Goal: Task Accomplishment & Management: Complete application form

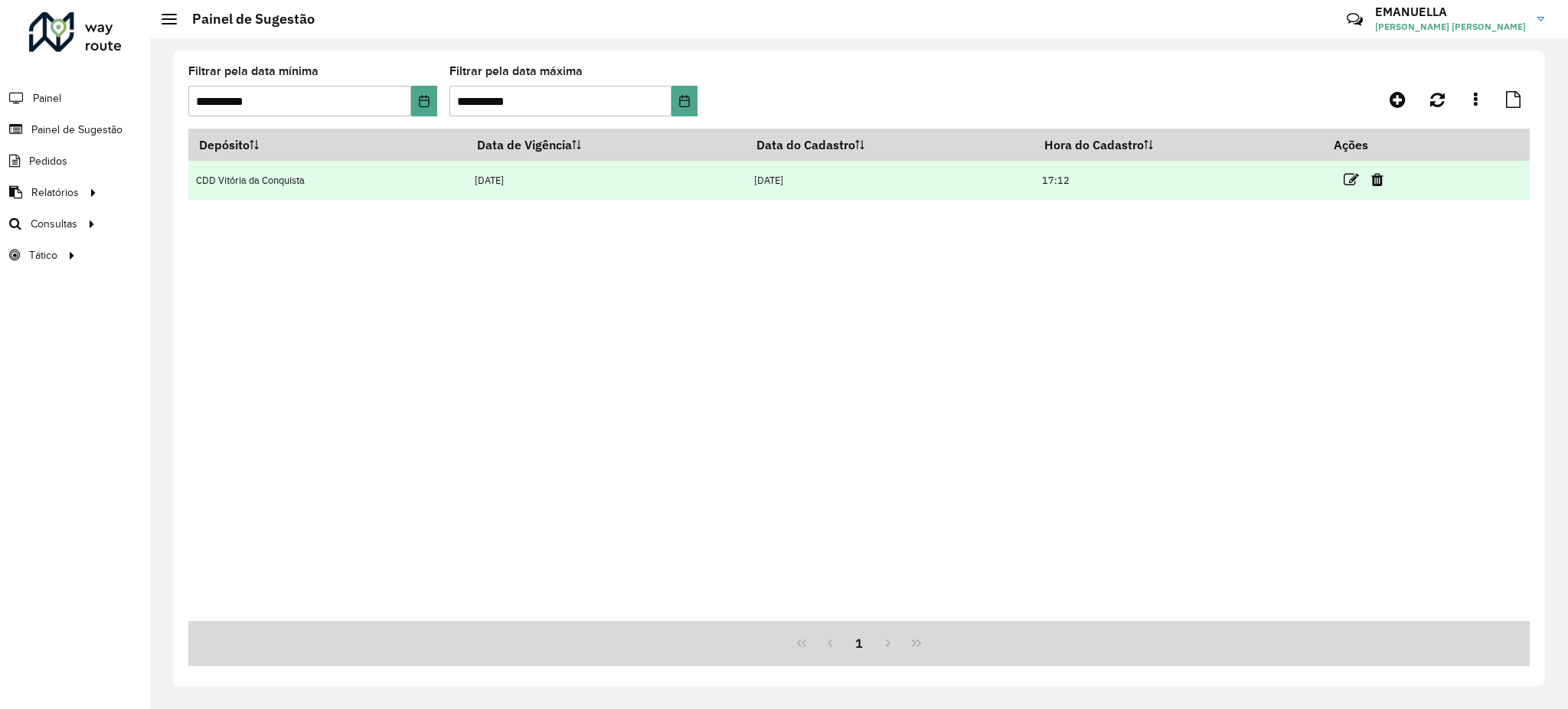
click at [1263, 181] on td "17:12" at bounding box center [1178, 180] width 290 height 39
click at [1348, 175] on icon at bounding box center [1351, 180] width 15 height 15
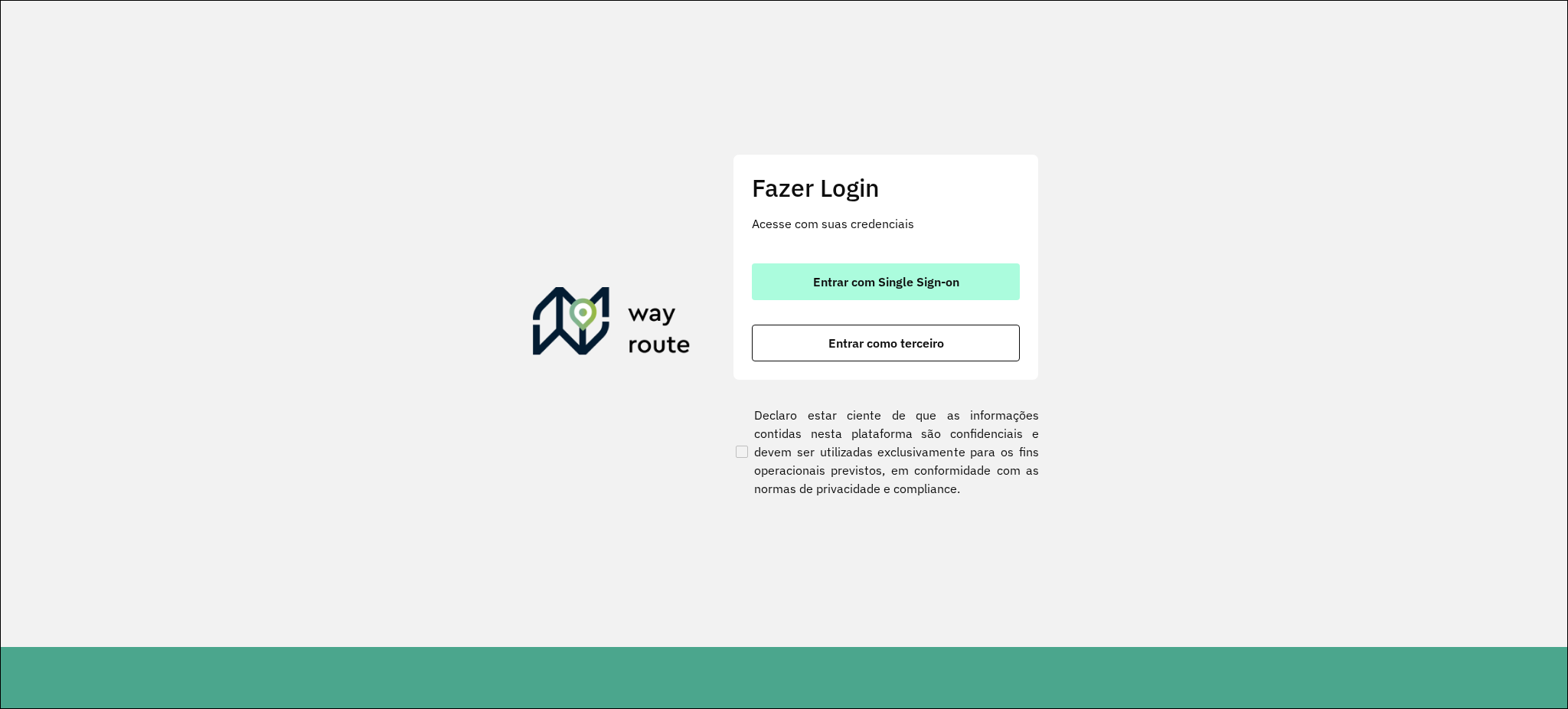
click at [951, 288] on span "Entrar com Single Sign-on" at bounding box center [886, 281] width 146 height 13
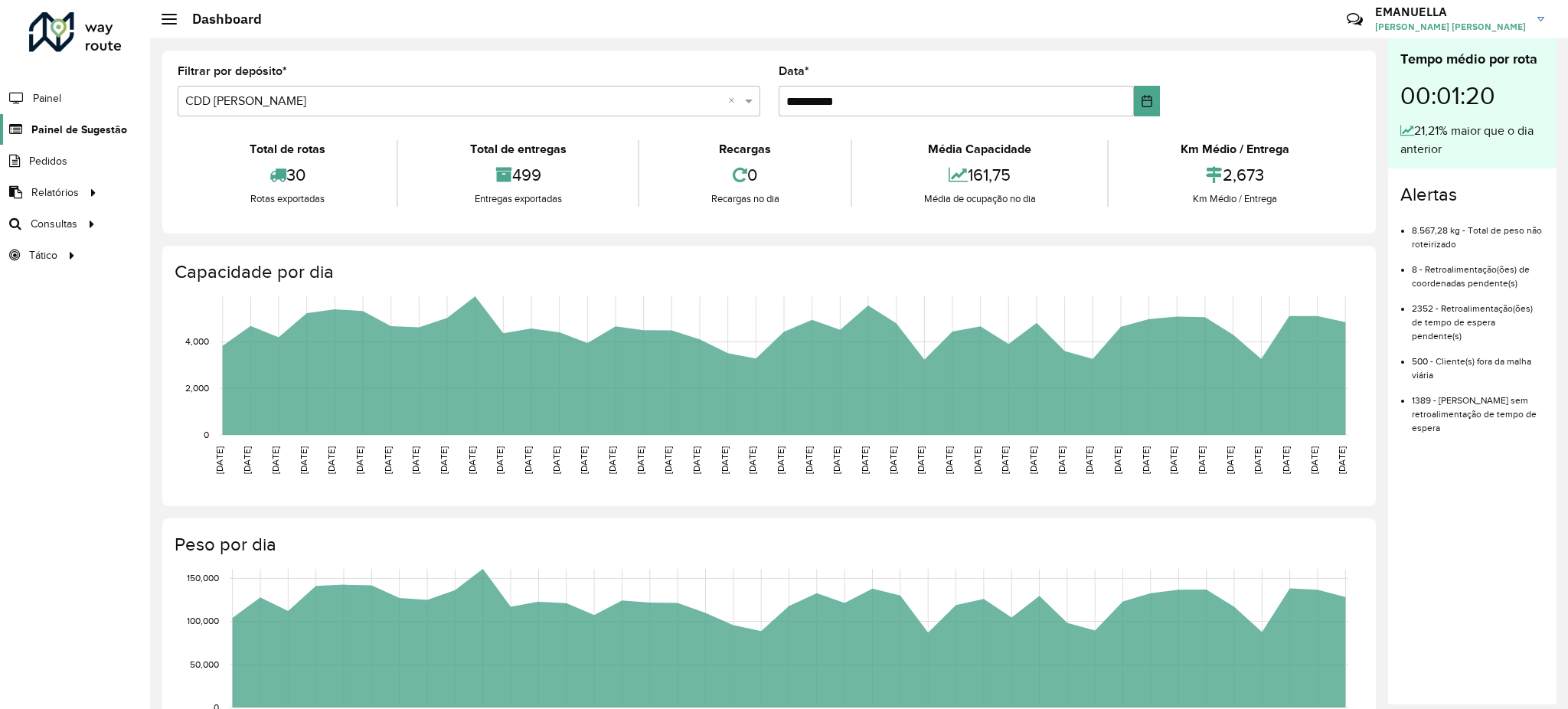
click at [104, 129] on span "Painel de Sugestão" at bounding box center [79, 129] width 95 height 16
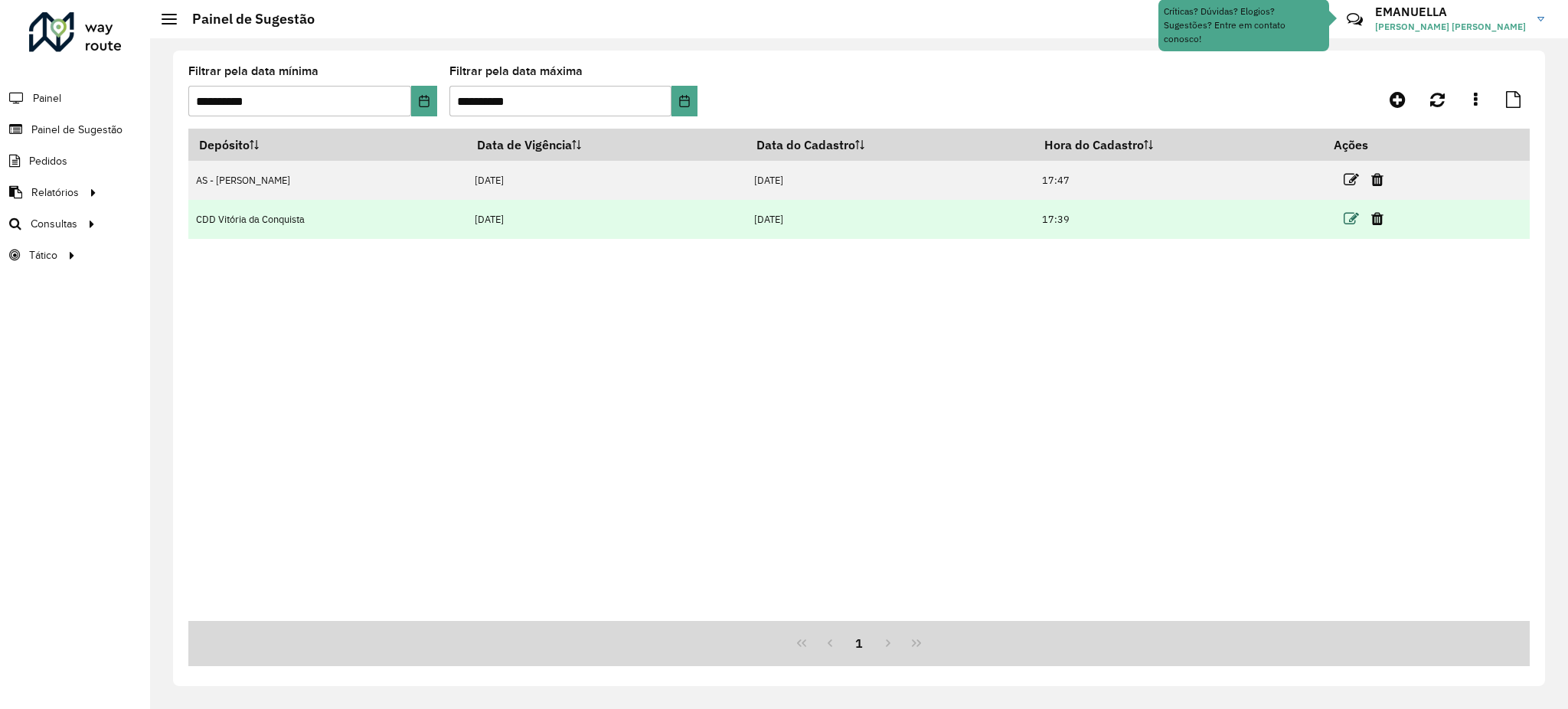
click at [1346, 218] on icon at bounding box center [1351, 219] width 15 height 15
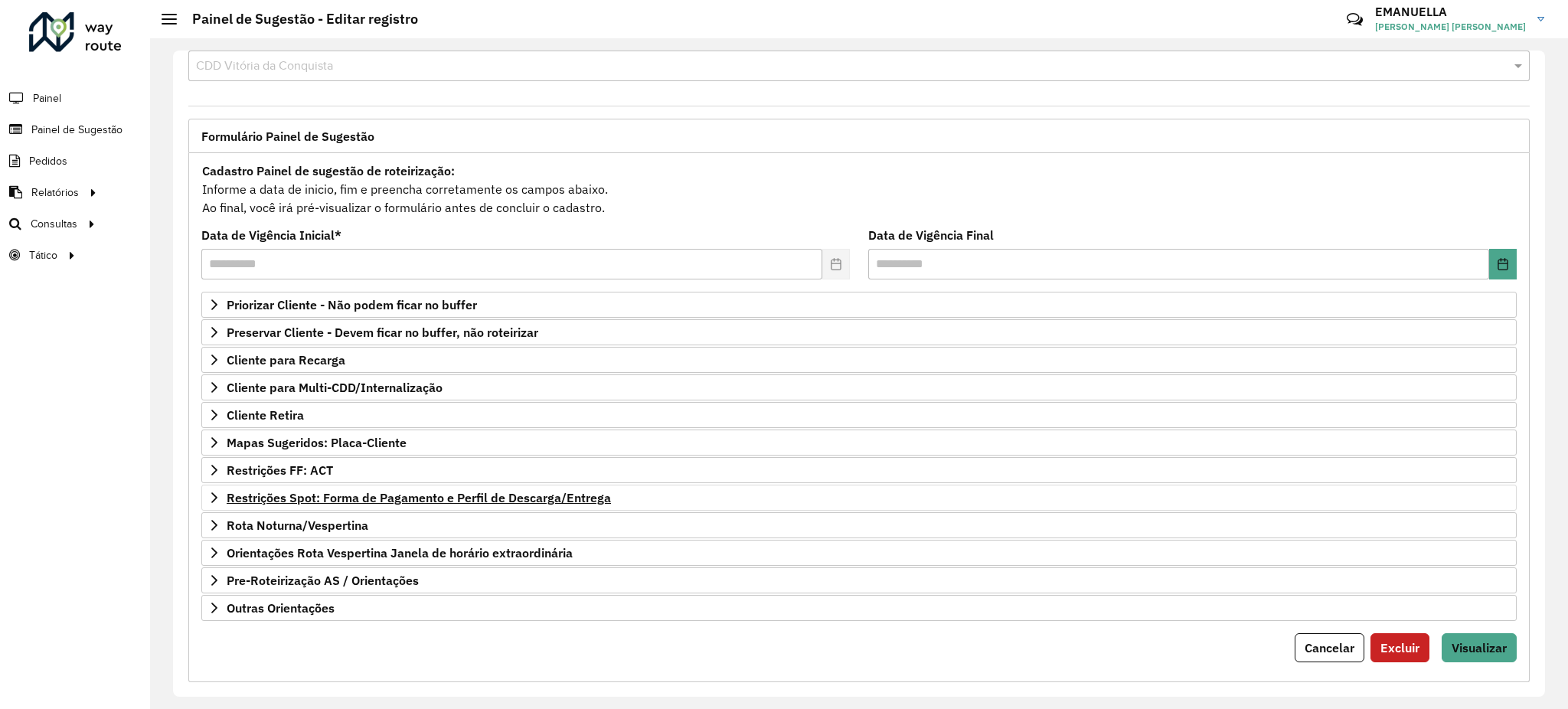
scroll to position [55, 0]
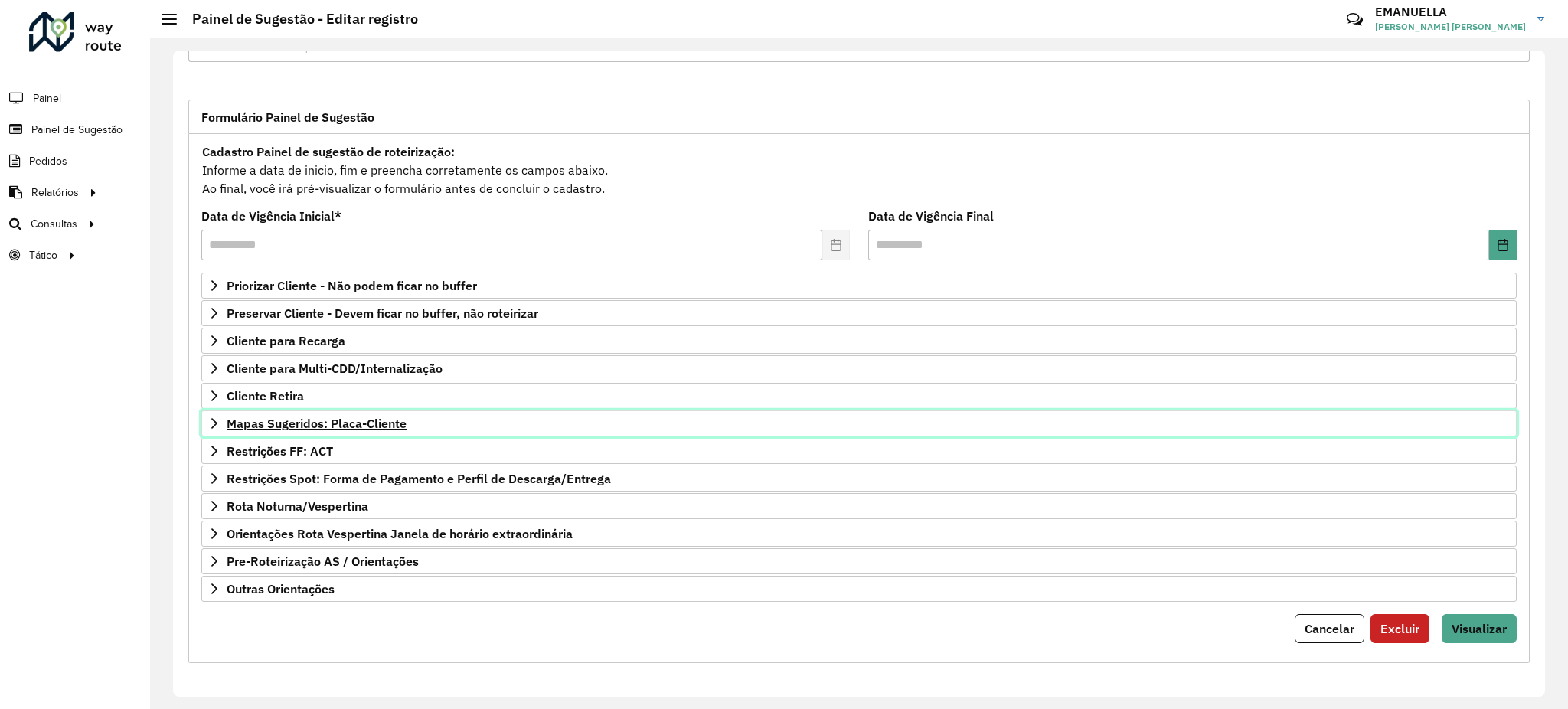
click at [320, 414] on link "Mapas Sugeridos: Placa-Cliente" at bounding box center [859, 423] width 1315 height 26
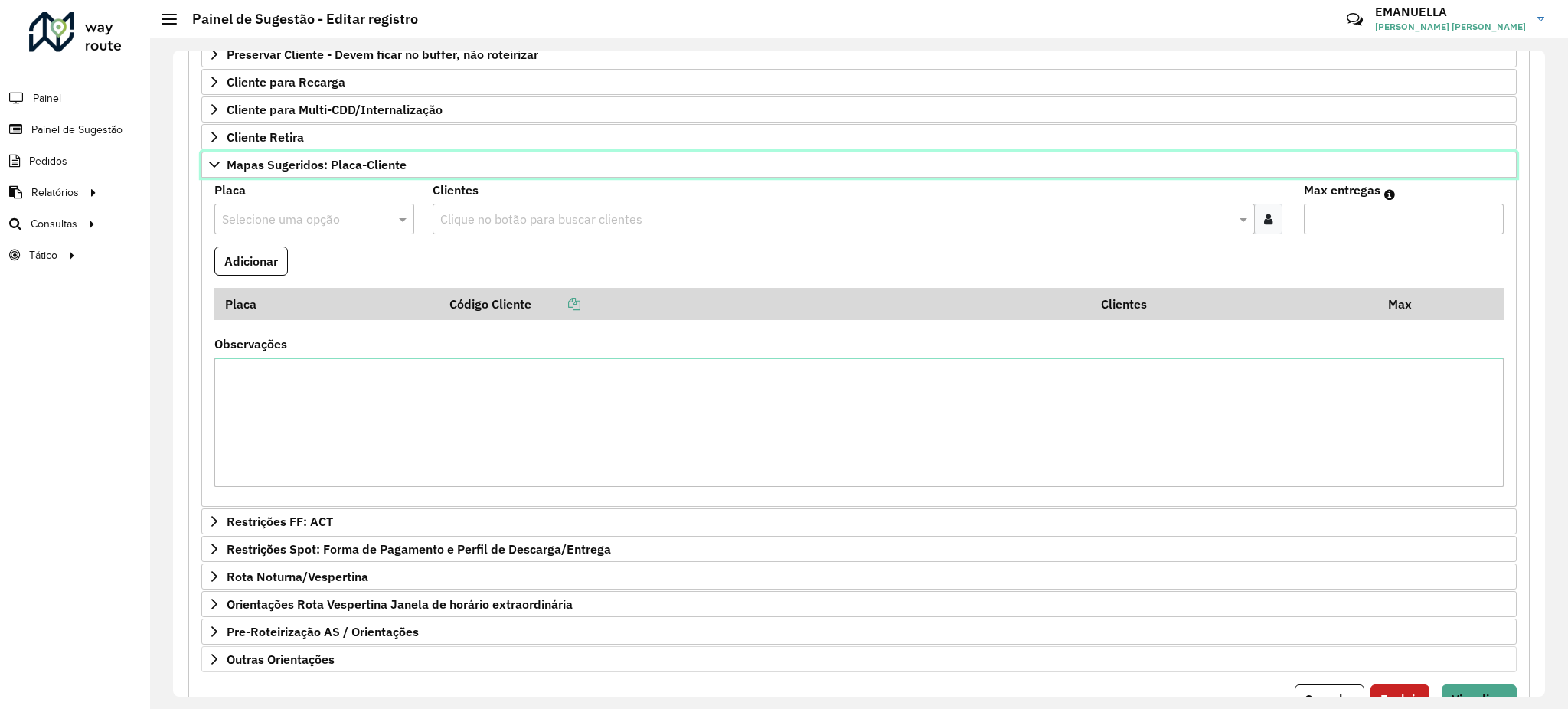
scroll to position [387, 0]
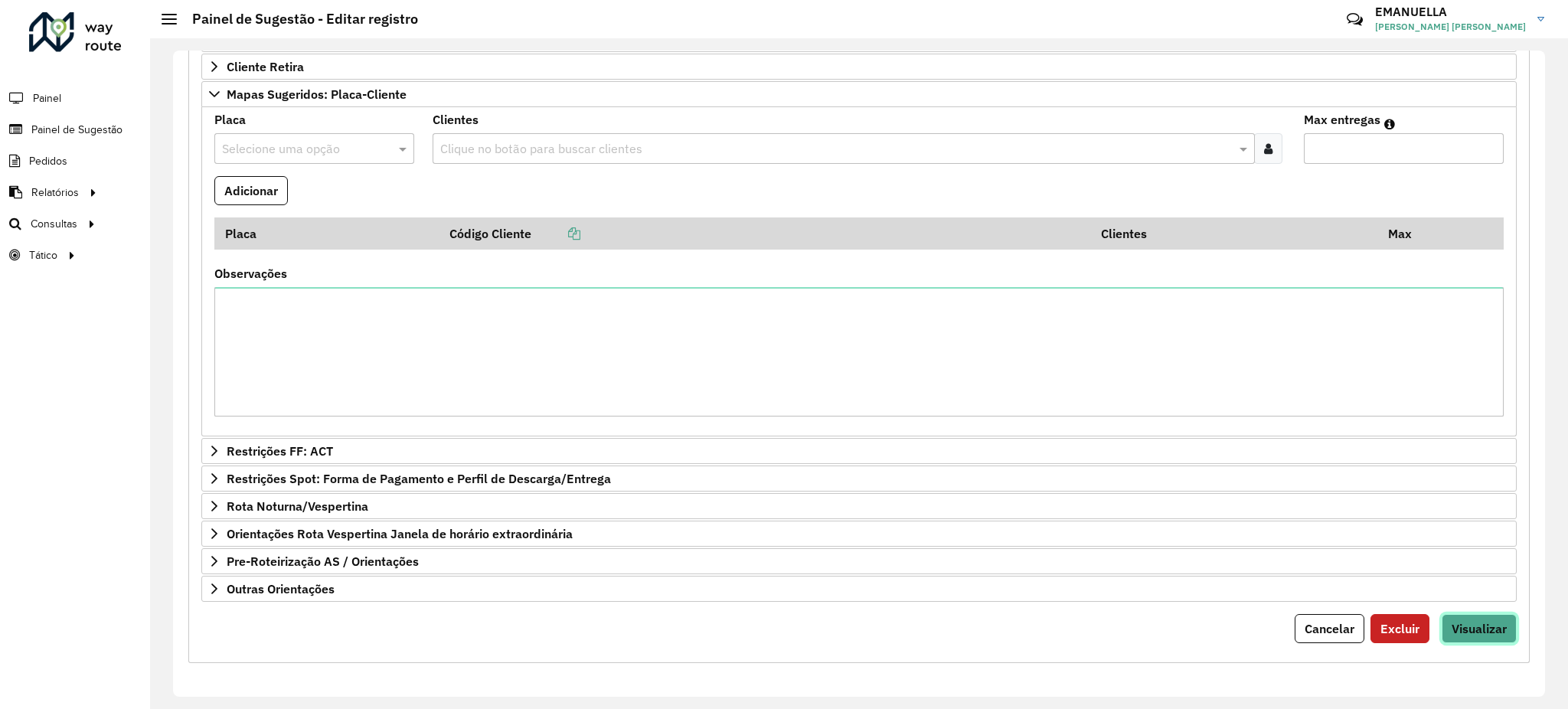
click at [1456, 626] on span "Visualizar" at bounding box center [1479, 629] width 55 height 15
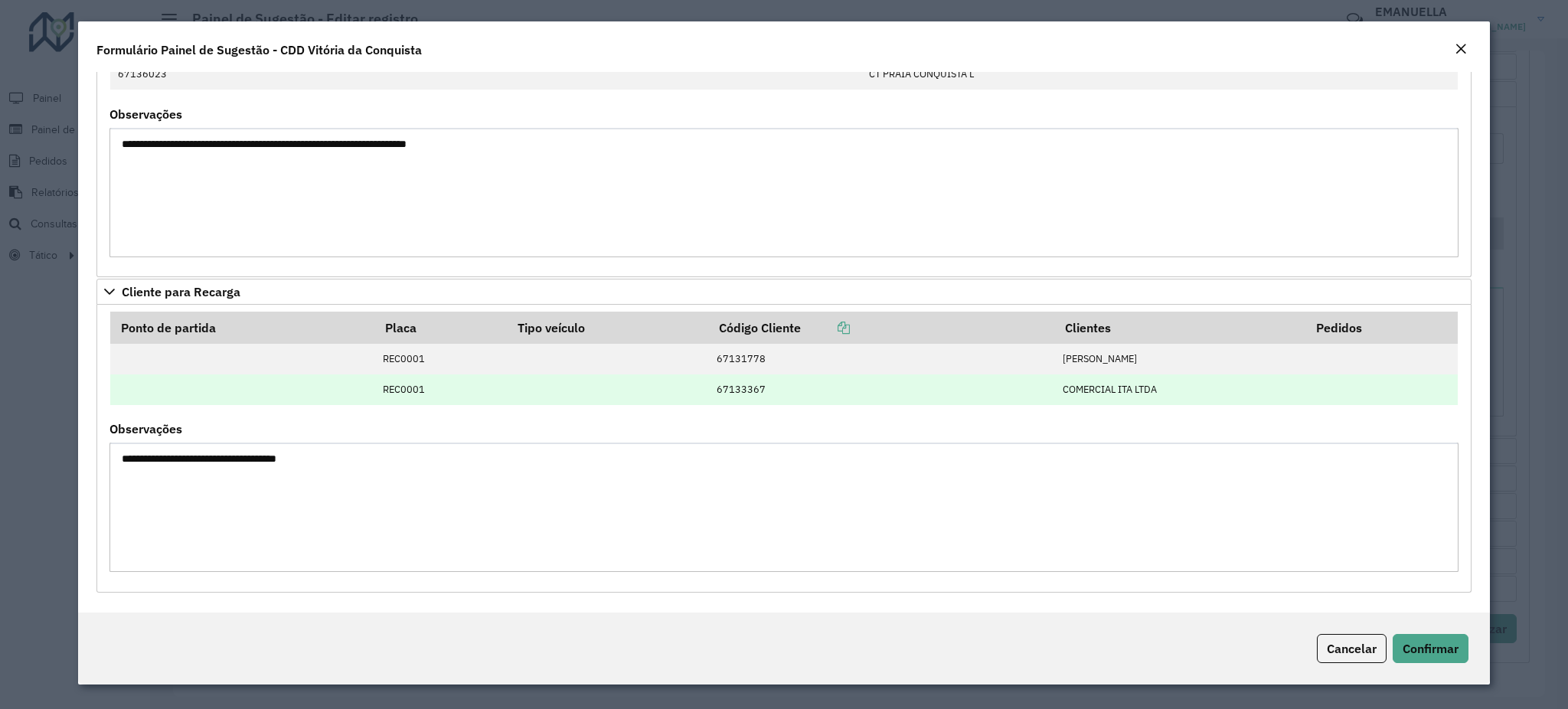
scroll to position [0, 0]
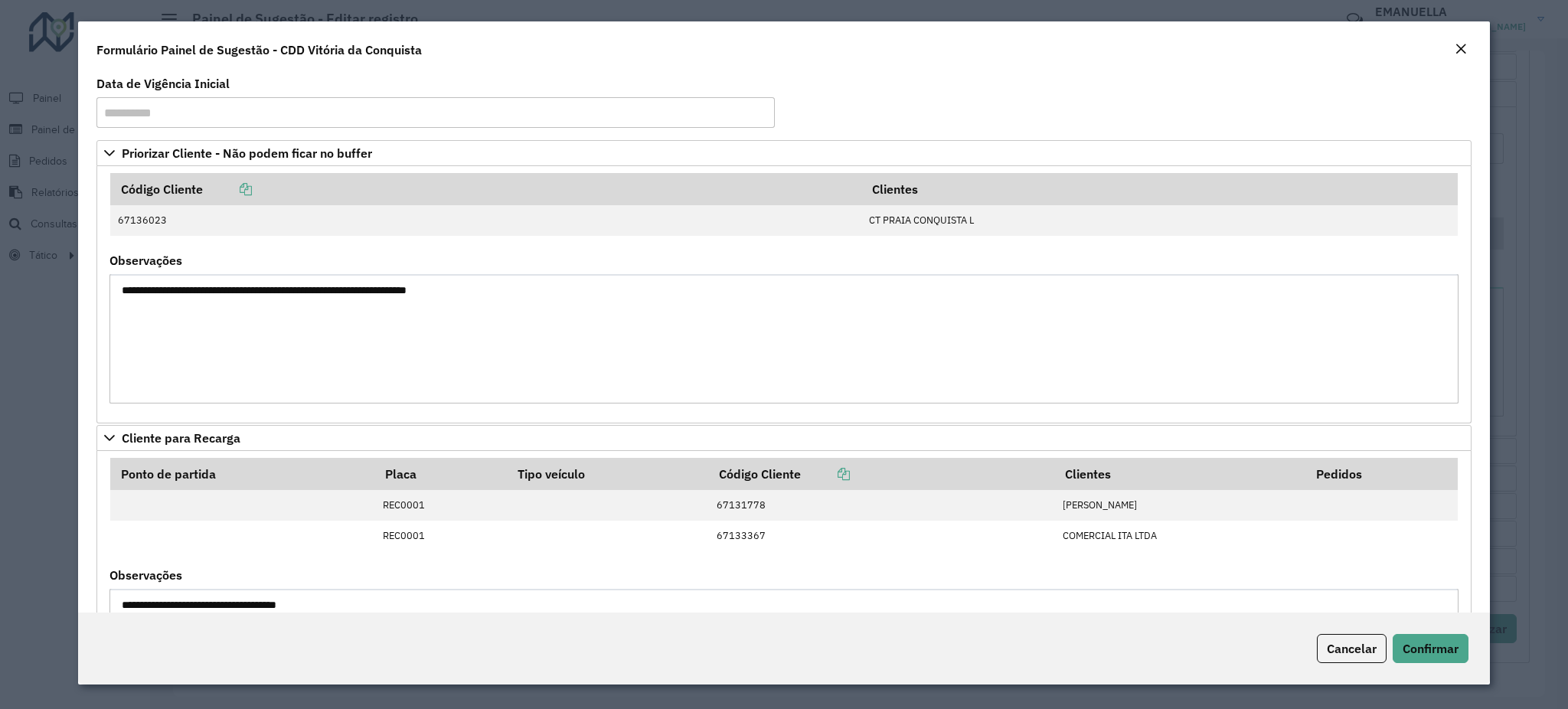
click at [1459, 54] on em "Close" at bounding box center [1460, 49] width 13 height 13
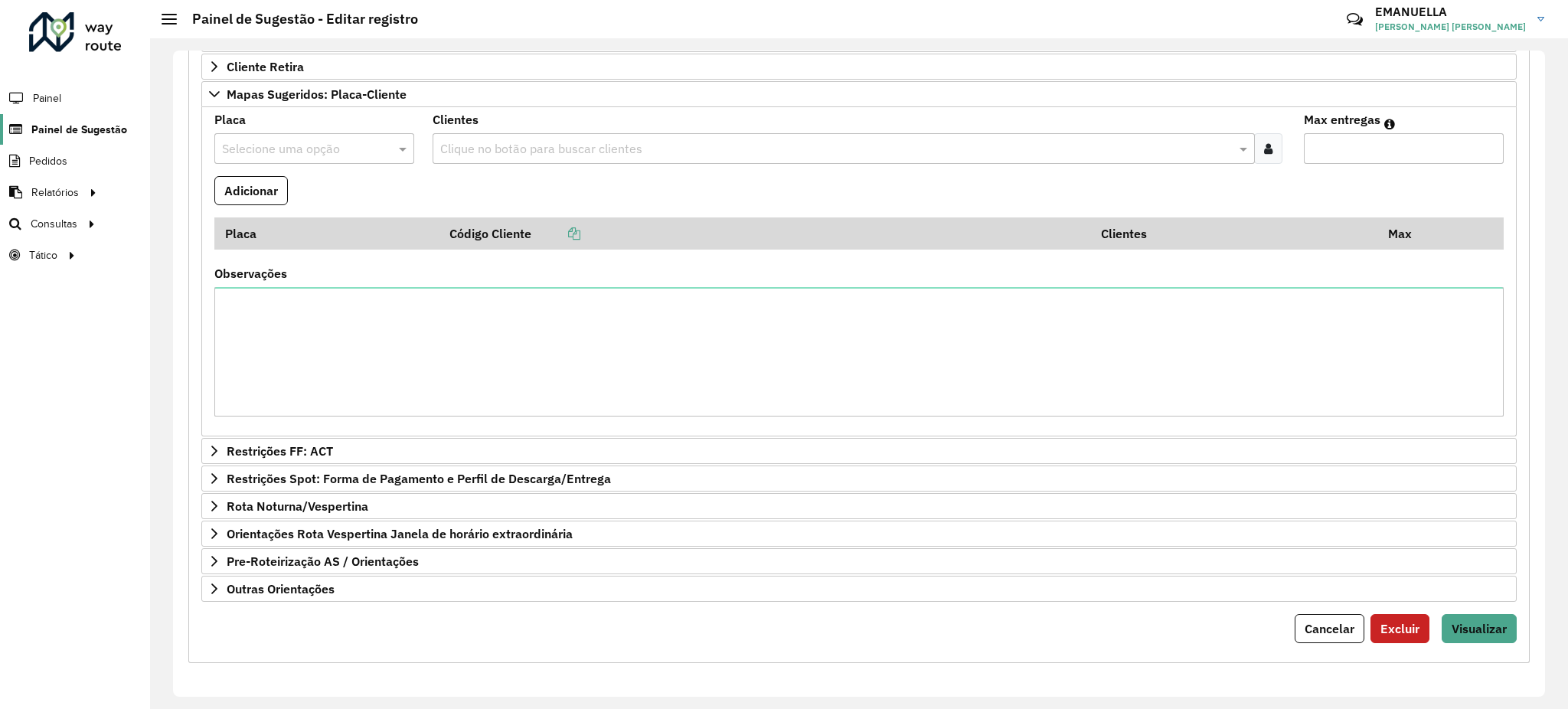
click at [77, 124] on span "Painel de Sugestão" at bounding box center [79, 129] width 95 height 16
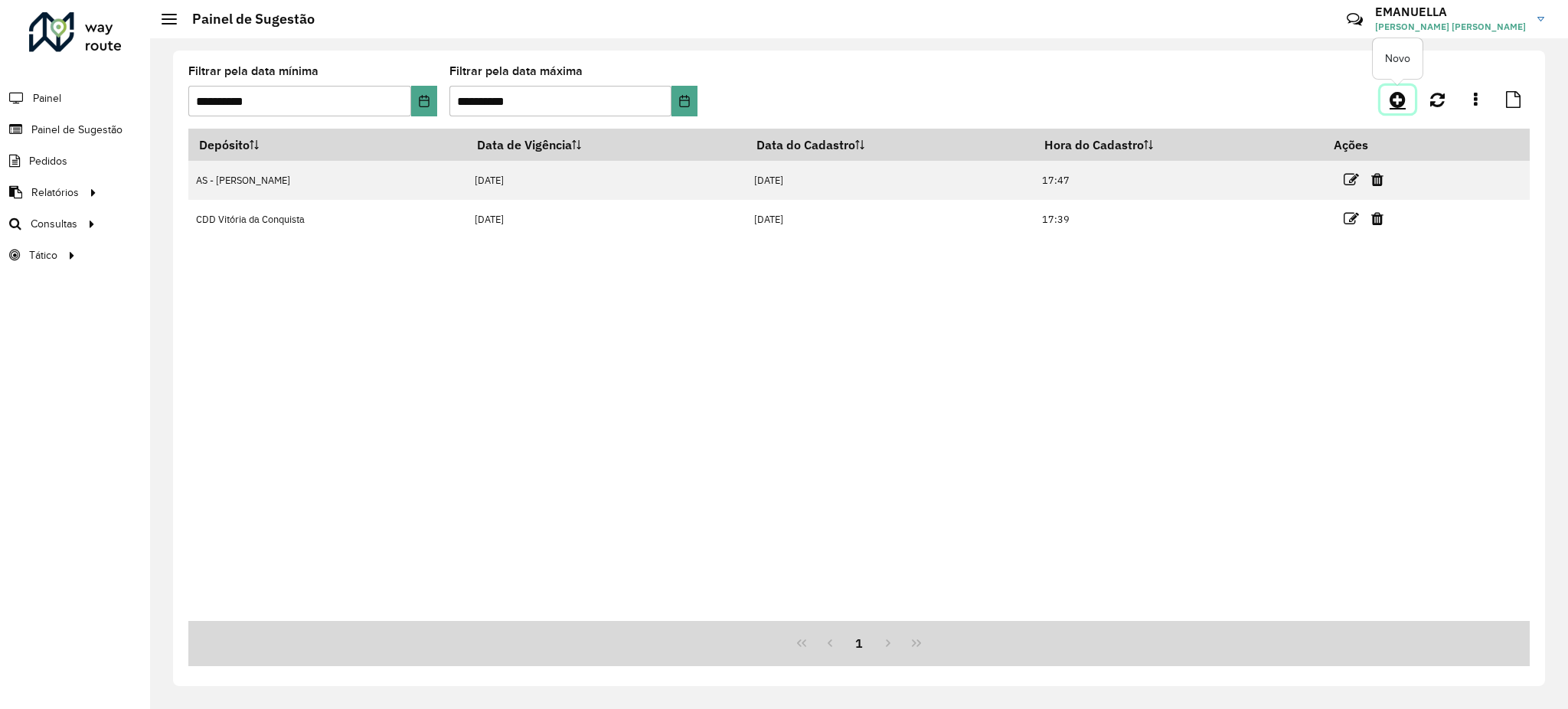
click at [1400, 104] on icon at bounding box center [1397, 100] width 16 height 18
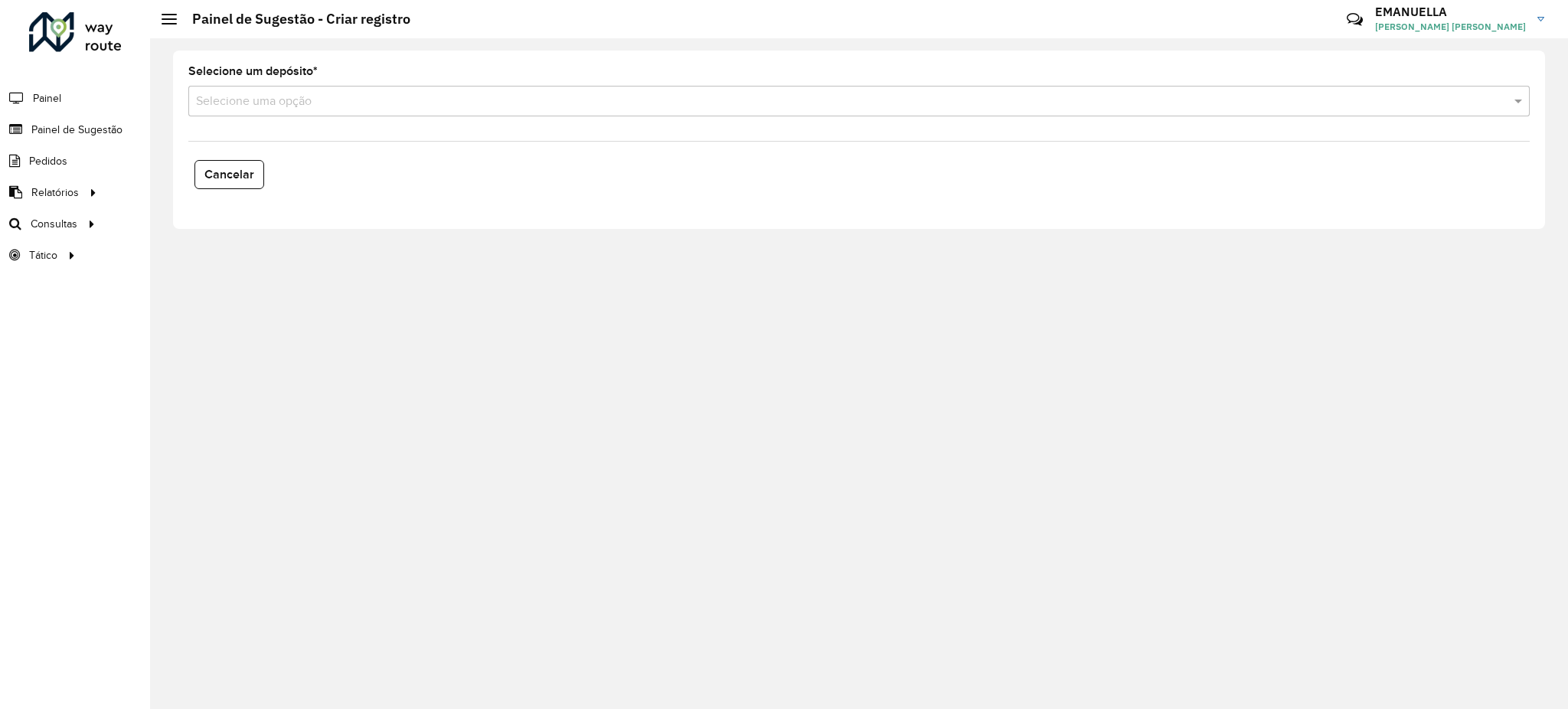
click at [392, 118] on formly-field "Selecione um depósito * Selecione uma opção" at bounding box center [858, 97] width 1360 height 63
click at [256, 105] on input "text" at bounding box center [843, 102] width 1295 height 18
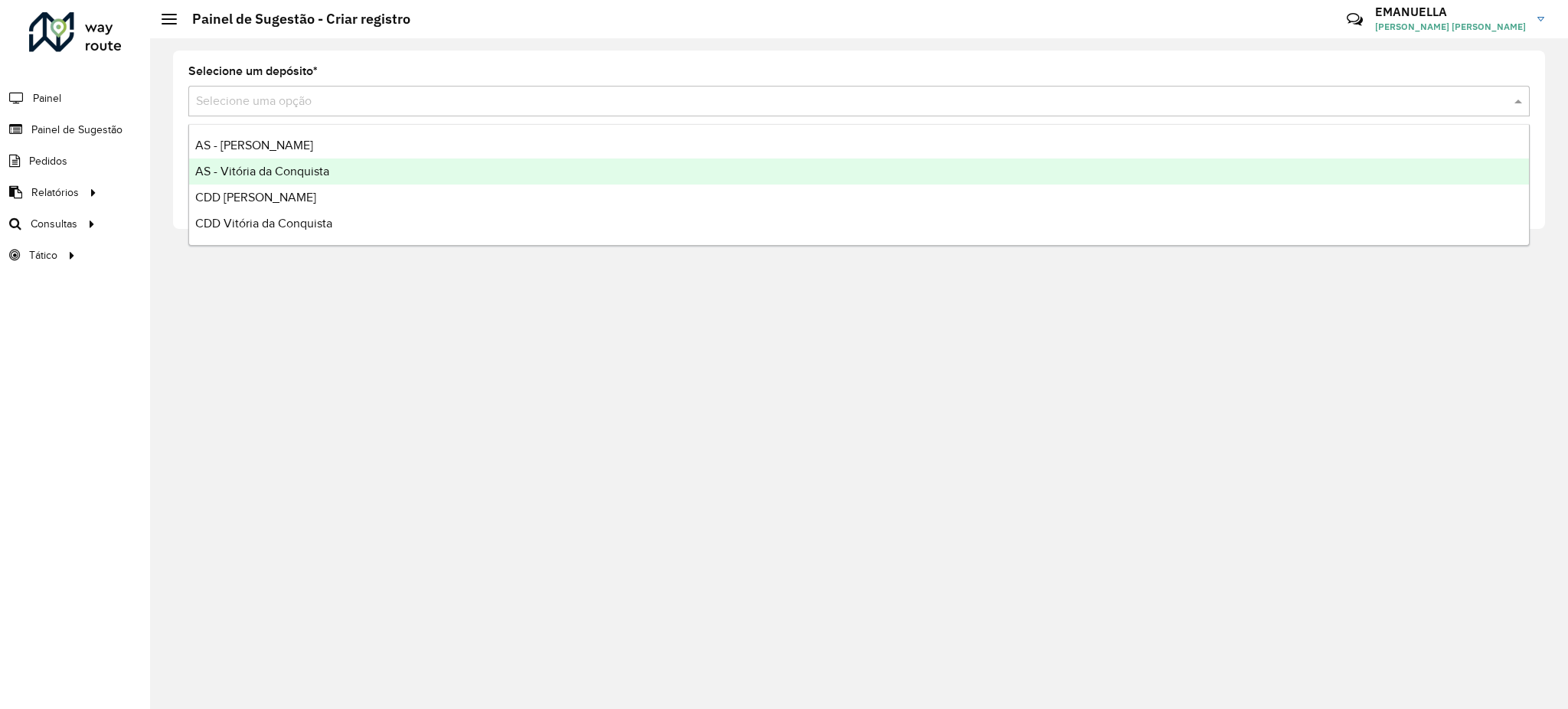
click at [238, 172] on span "AS - Vitória da Conquista" at bounding box center [262, 172] width 134 height 13
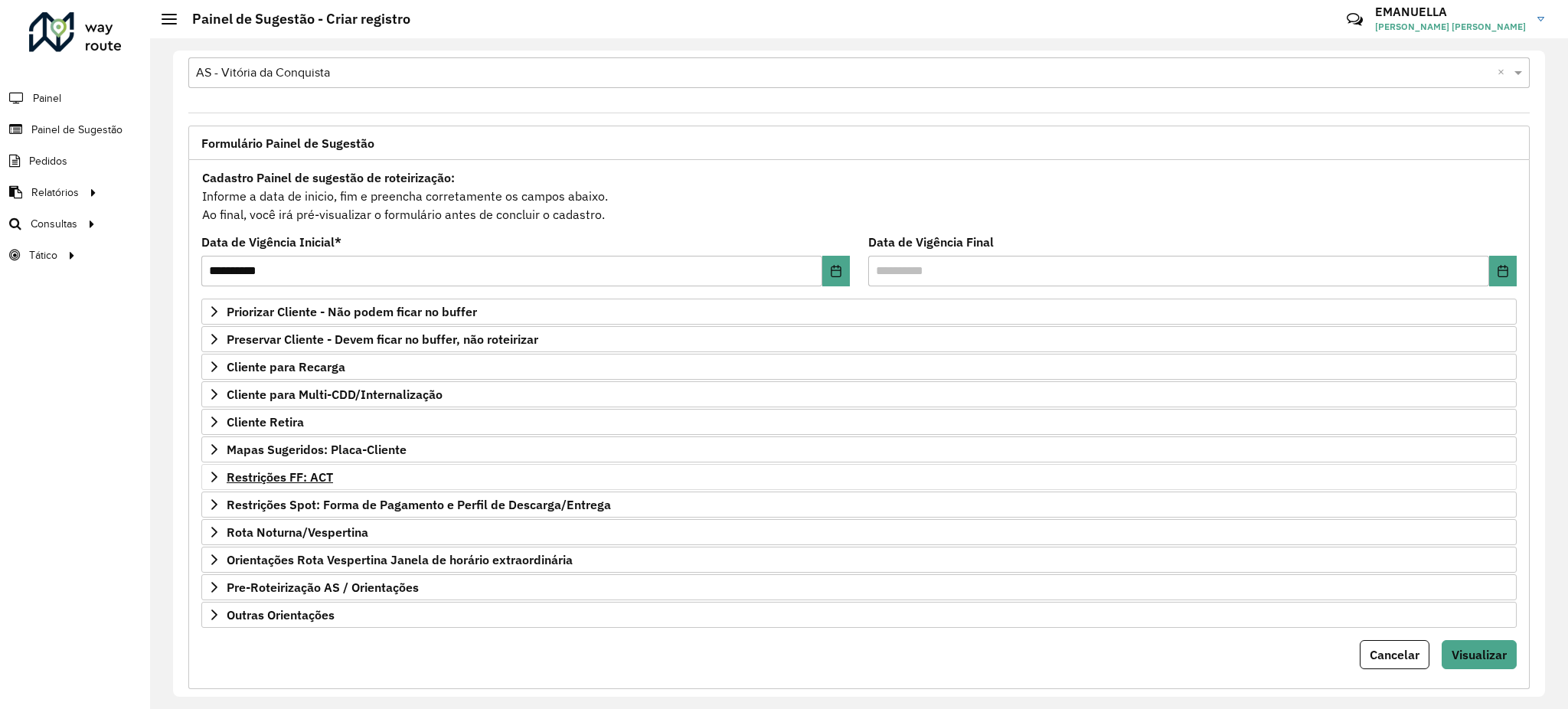
scroll to position [55, 0]
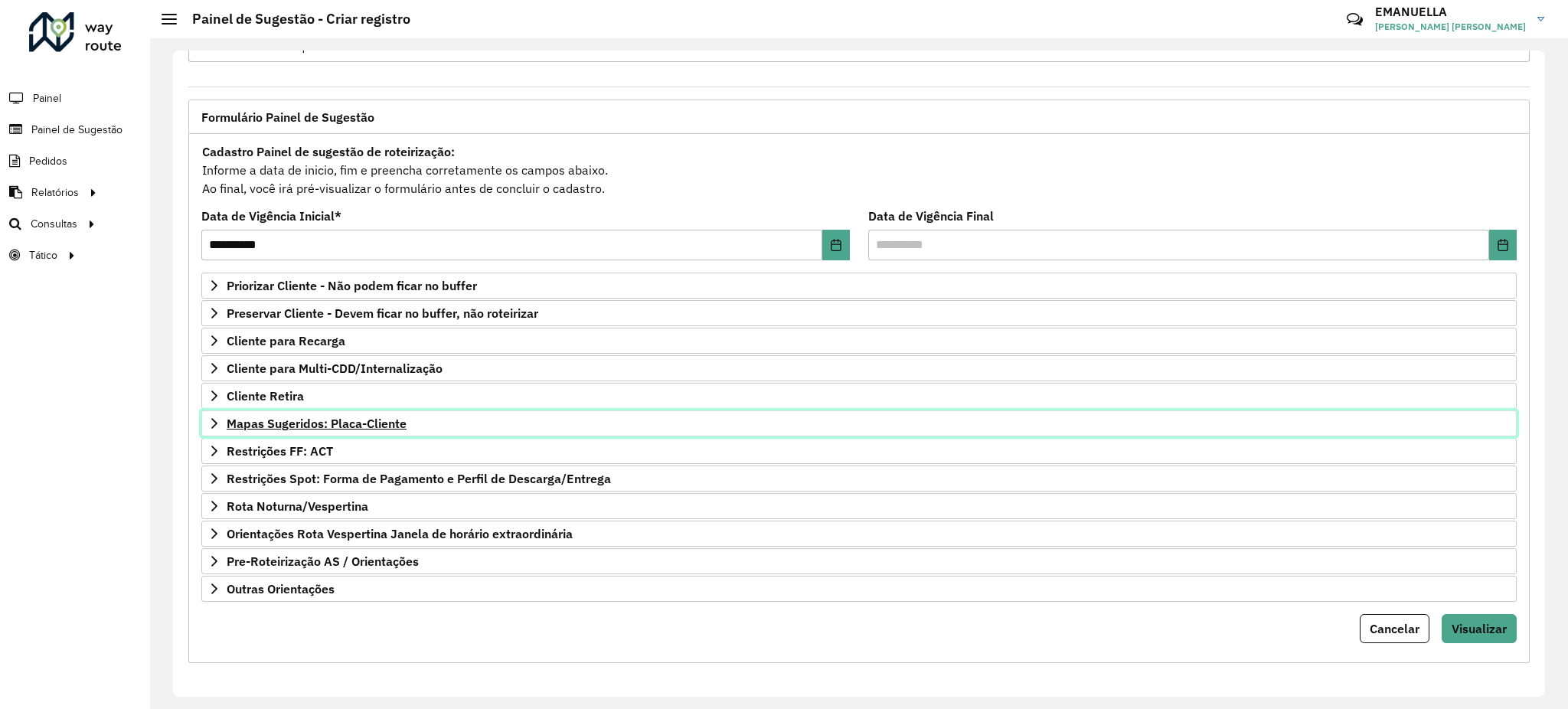
click at [346, 418] on span "Mapas Sugeridos: Placa-Cliente" at bounding box center [316, 424] width 180 height 13
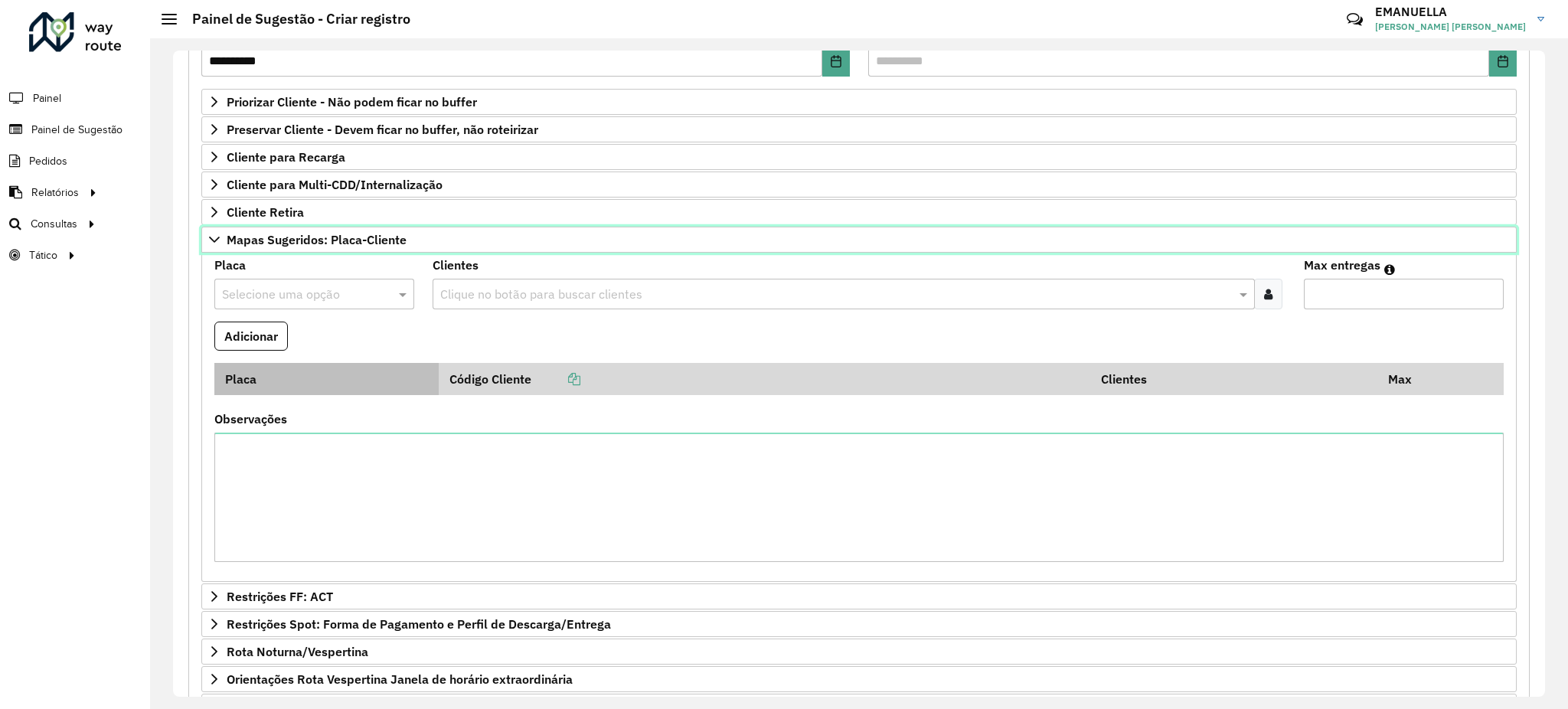
scroll to position [259, 0]
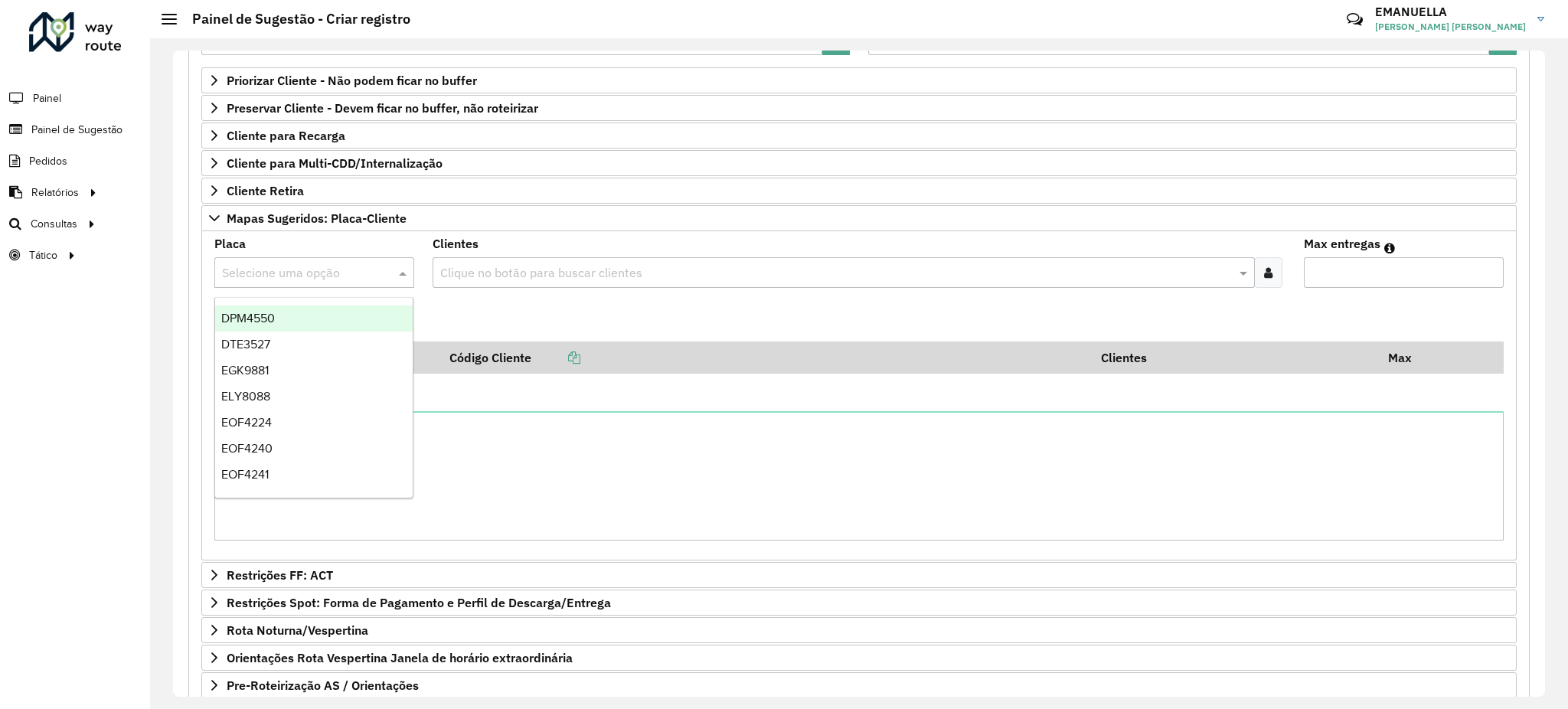
click at [279, 275] on input "text" at bounding box center [299, 274] width 154 height 18
paste input "*******"
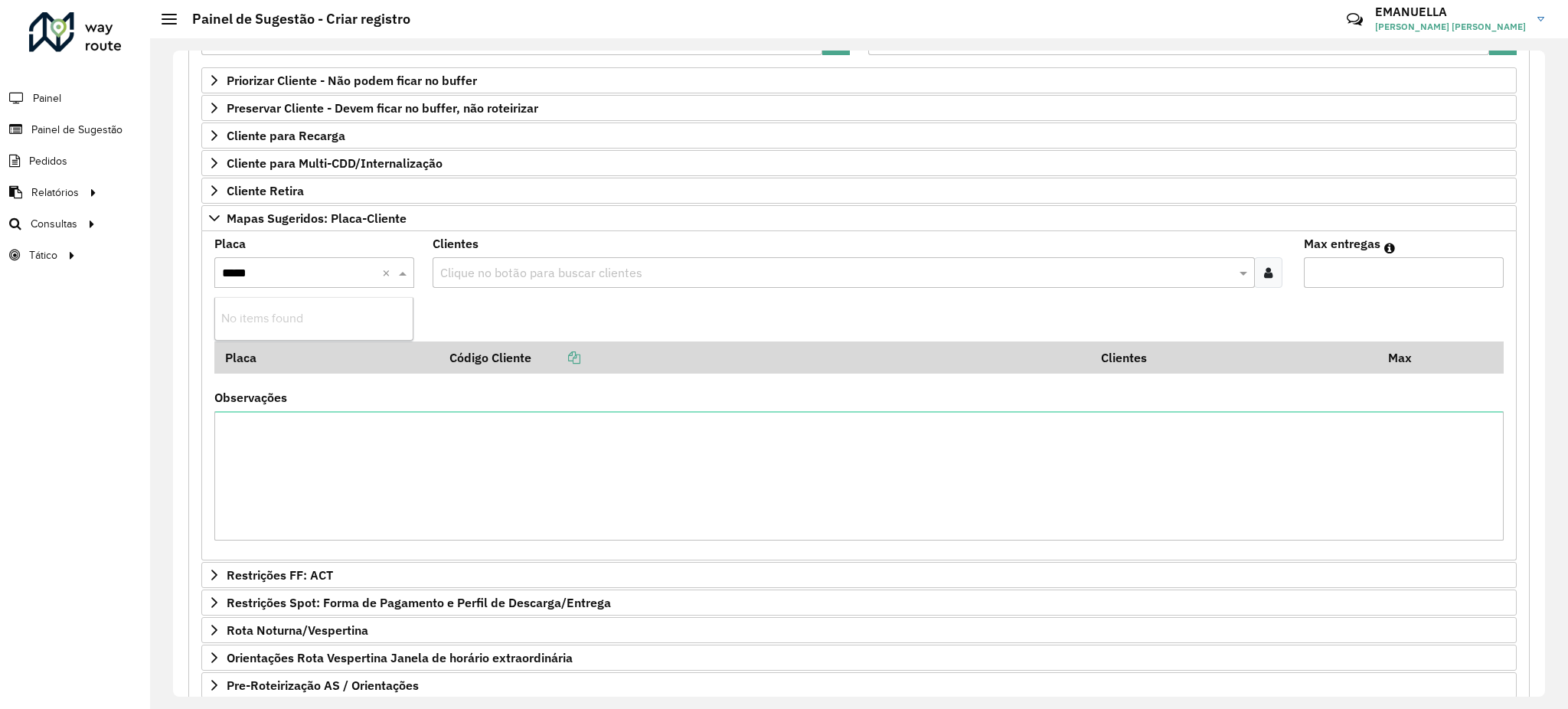
type input "****"
click at [372, 316] on div "QUZ7750" at bounding box center [314, 318] width 197 height 26
click at [516, 273] on input "text" at bounding box center [837, 274] width 800 height 18
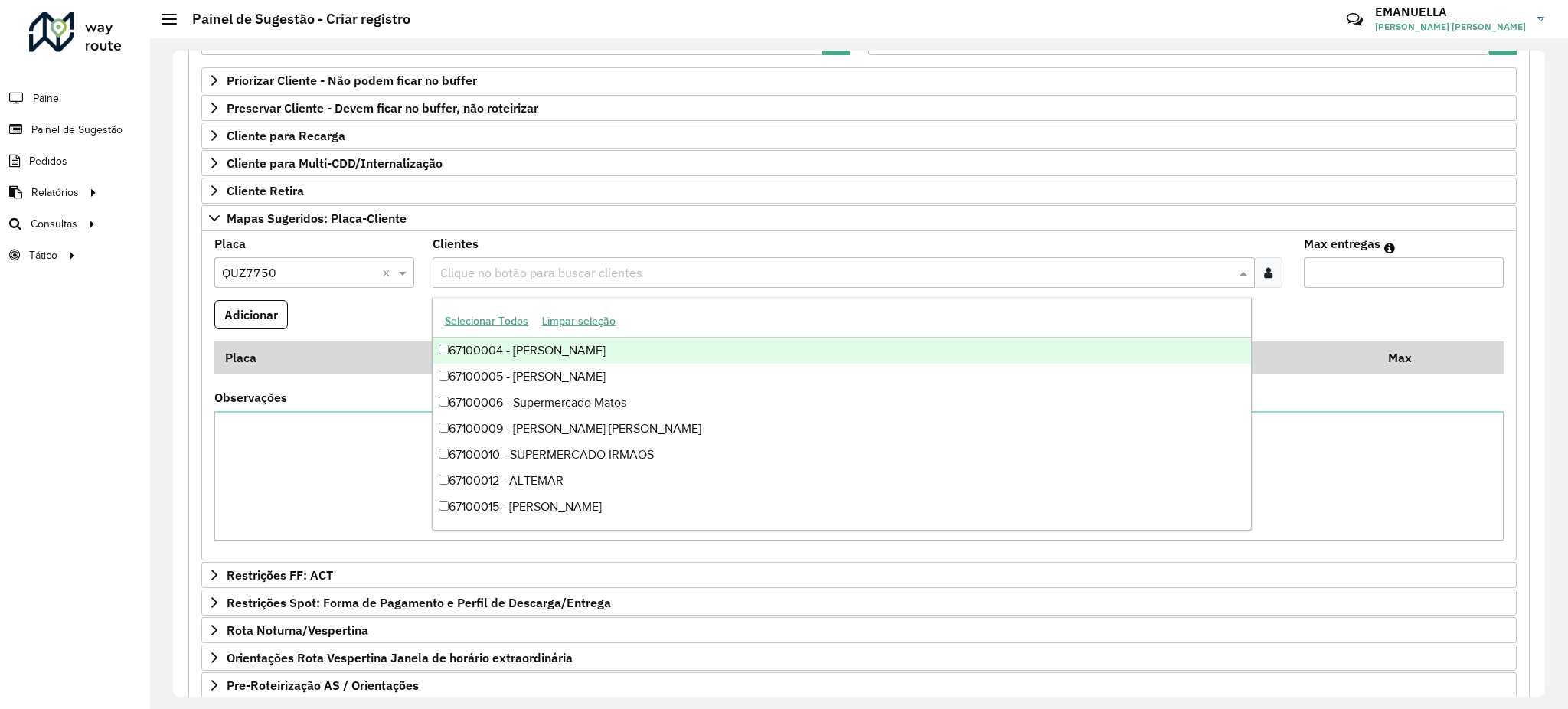
paste input "*****"
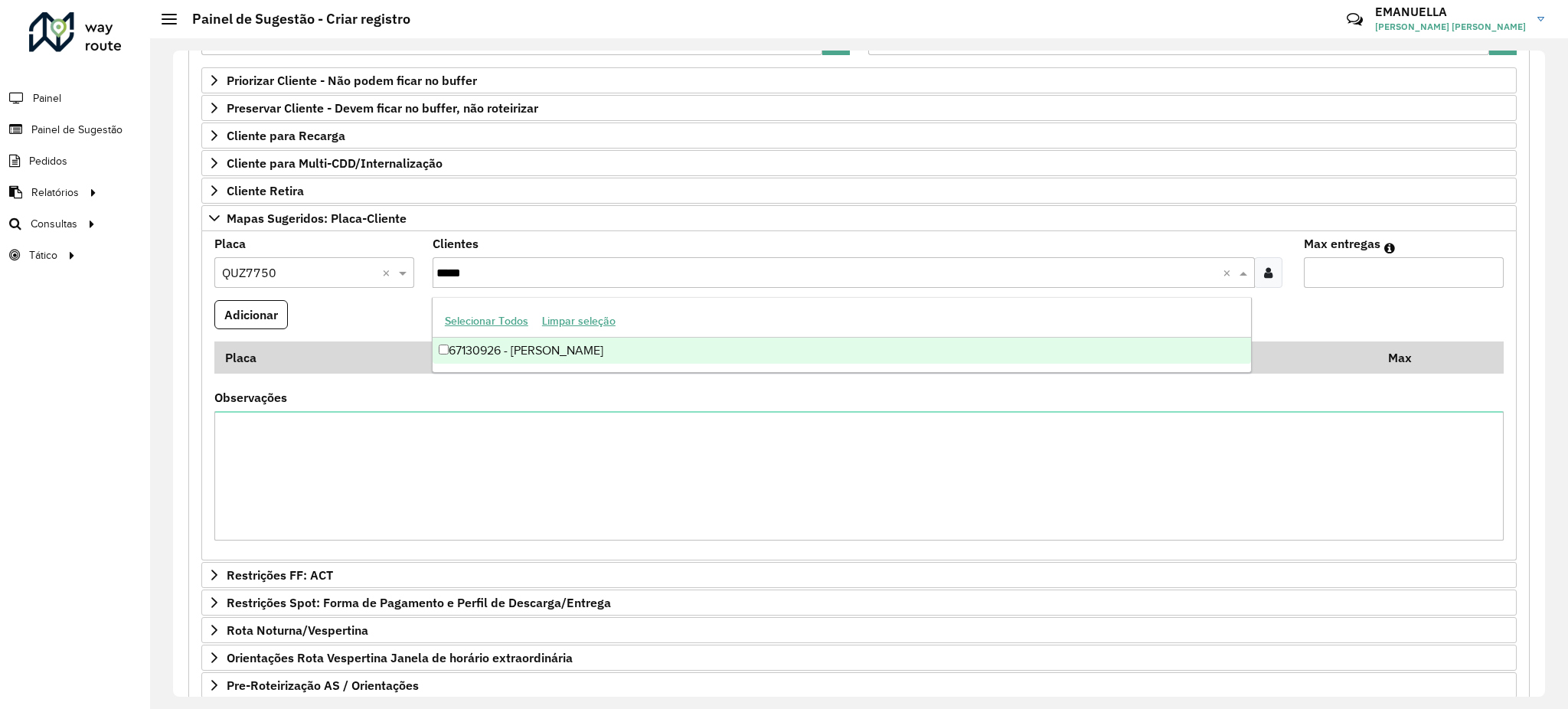
type input "*****"
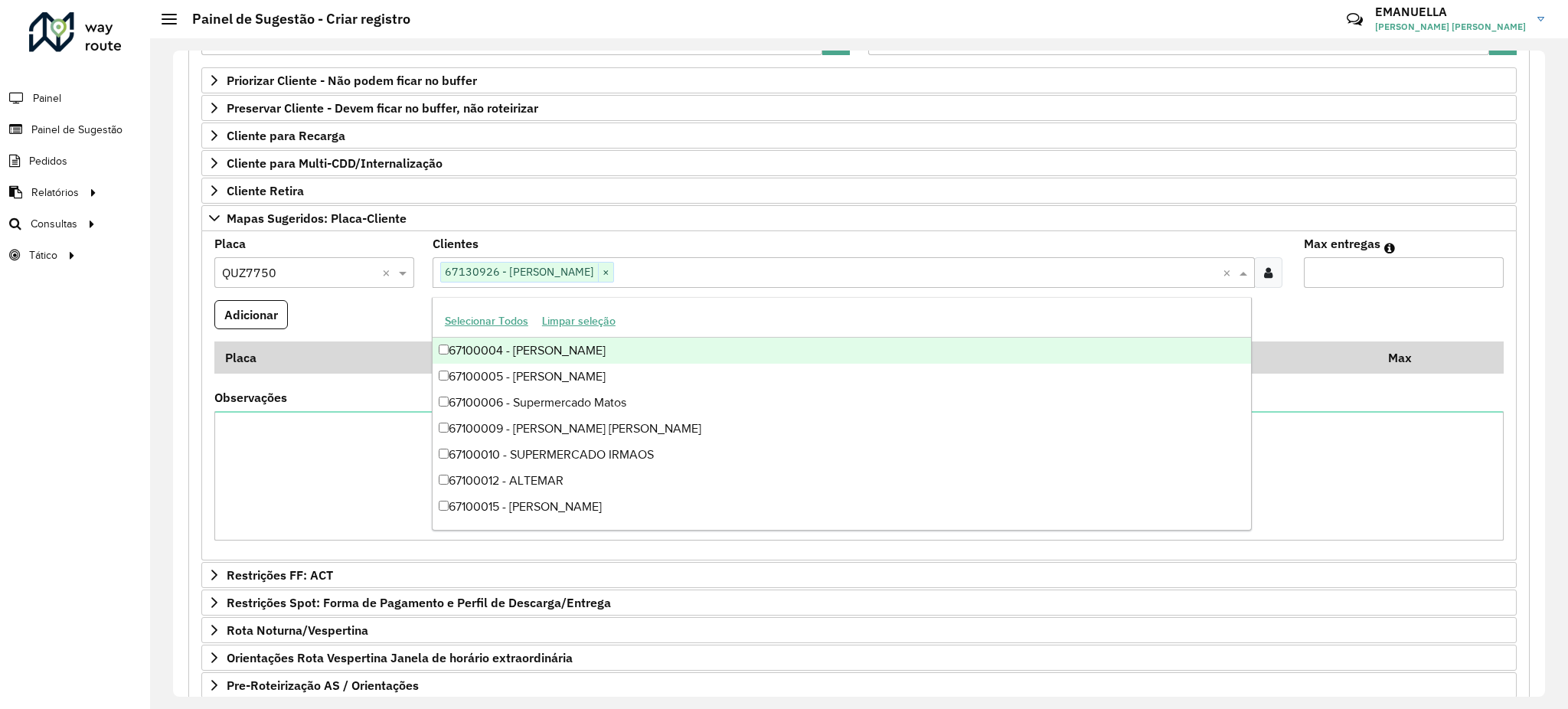
click at [406, 305] on formly-field "Adicionar" at bounding box center [858, 321] width 1308 height 41
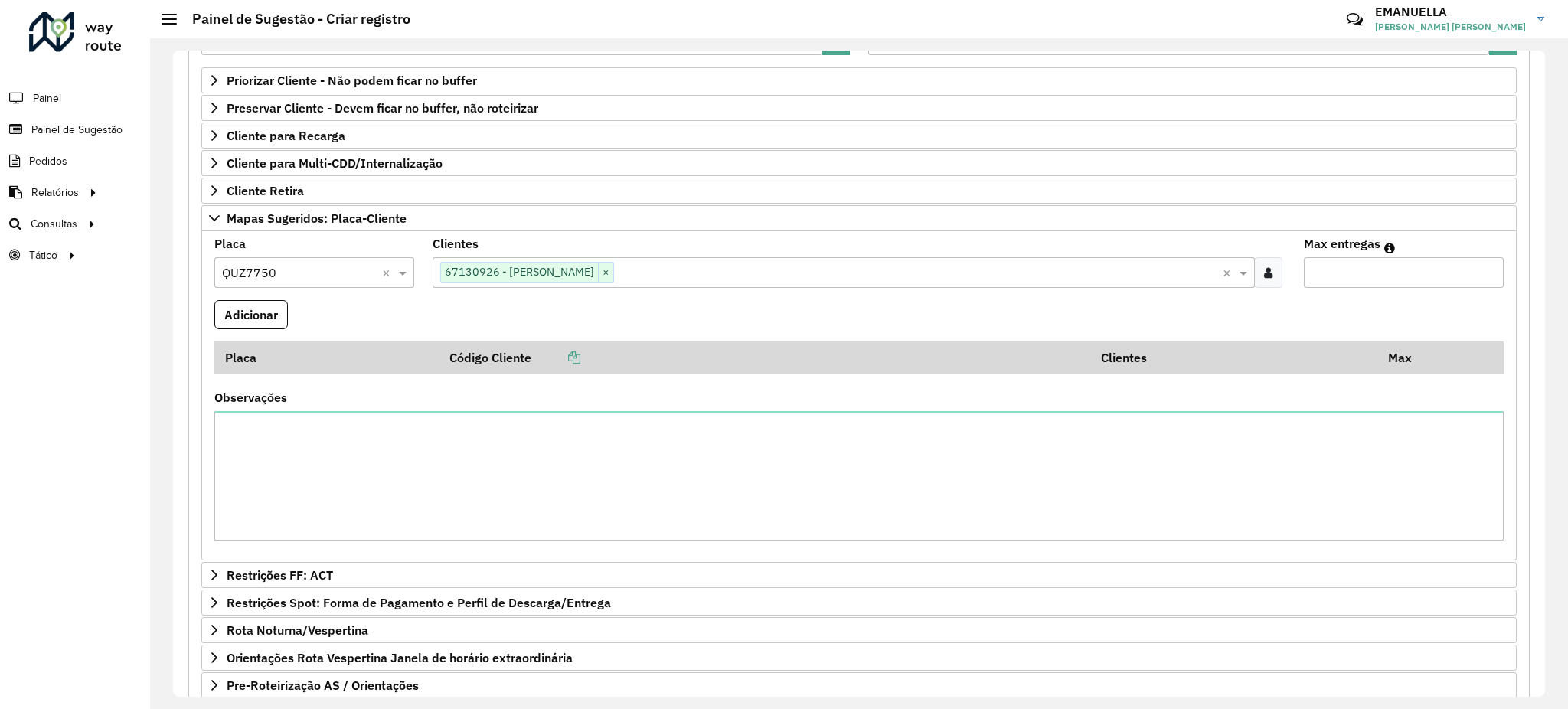
type input "*"
click at [1483, 269] on input "*" at bounding box center [1403, 272] width 200 height 31
click at [271, 312] on button "Adicionar" at bounding box center [251, 315] width 74 height 29
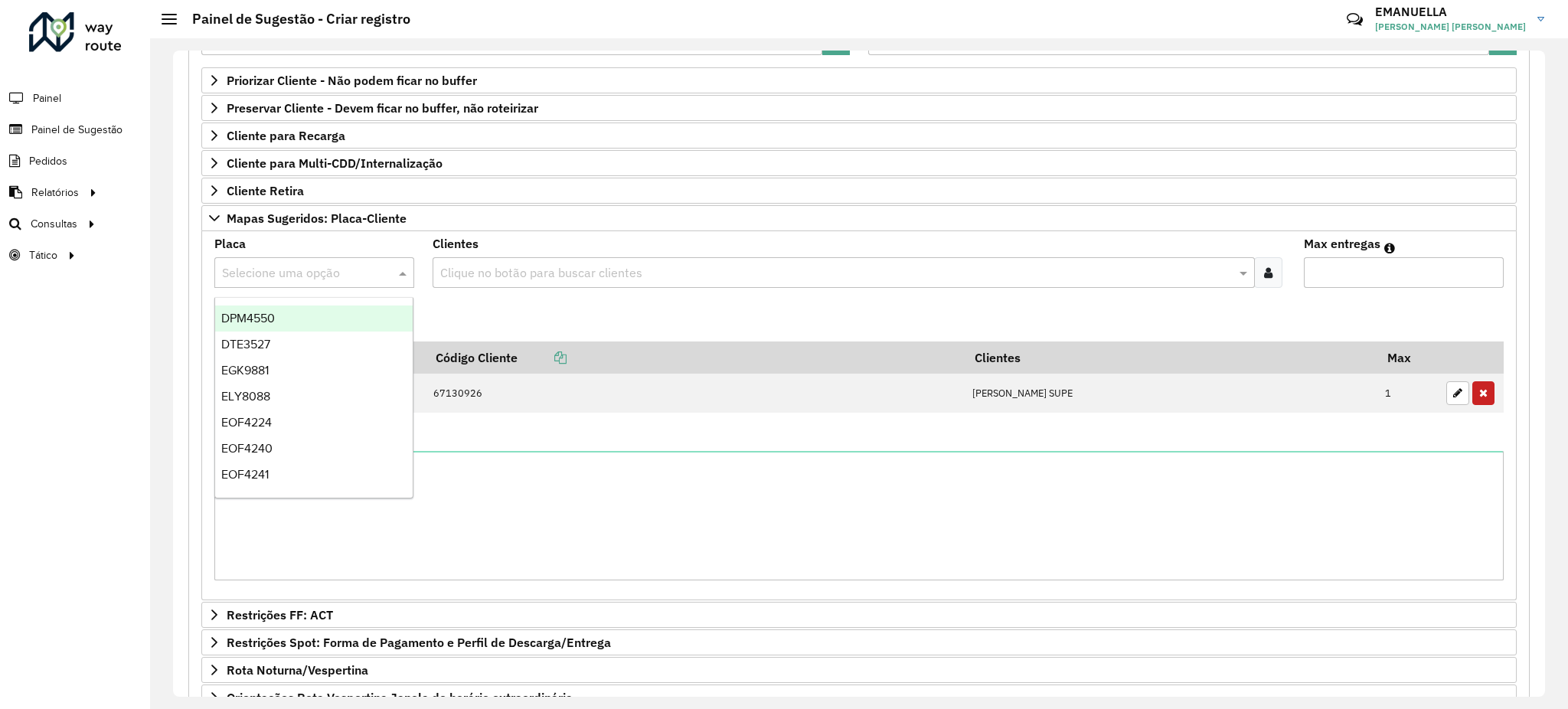
click at [311, 276] on input "text" at bounding box center [299, 274] width 154 height 18
paste input "*******"
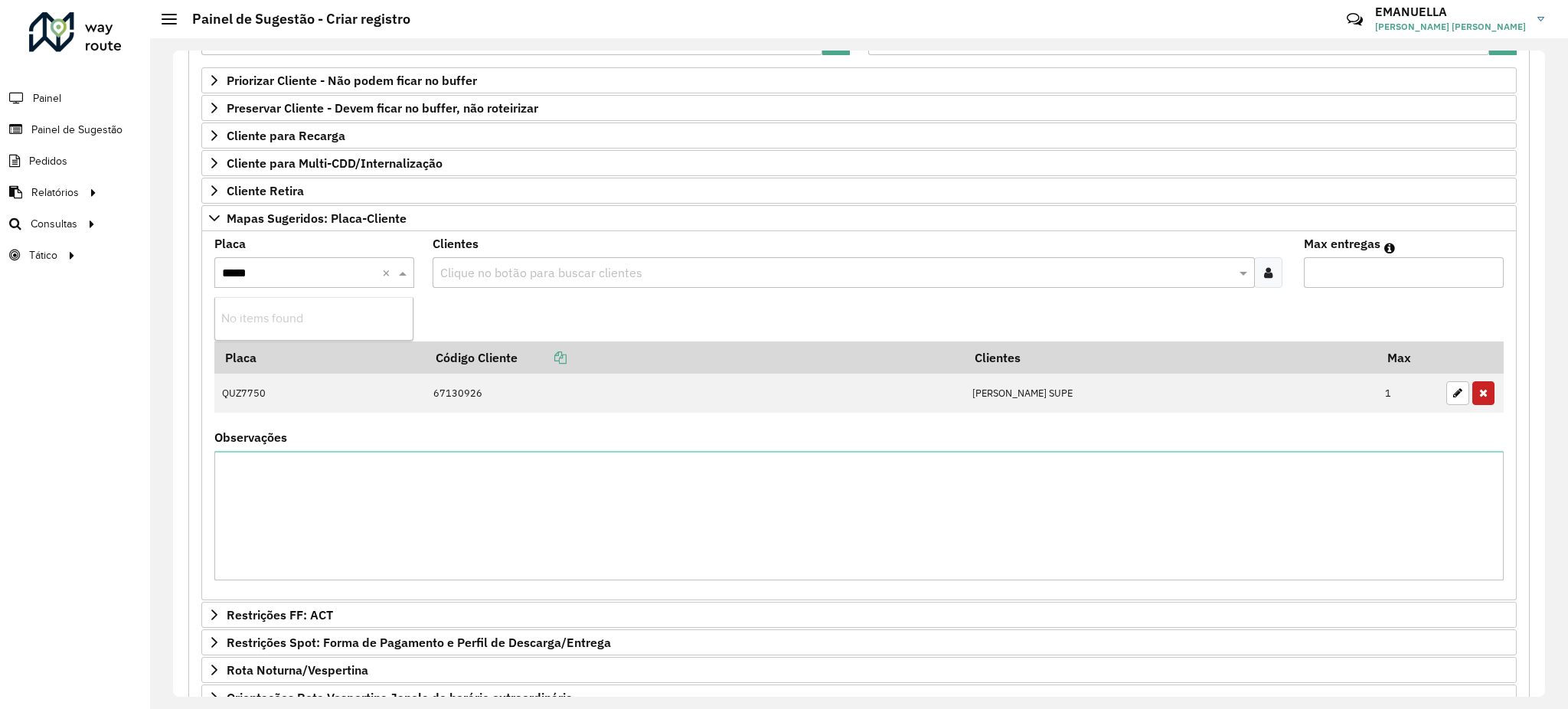
type input "****"
click at [339, 342] on div "QUZ7753" at bounding box center [314, 344] width 197 height 26
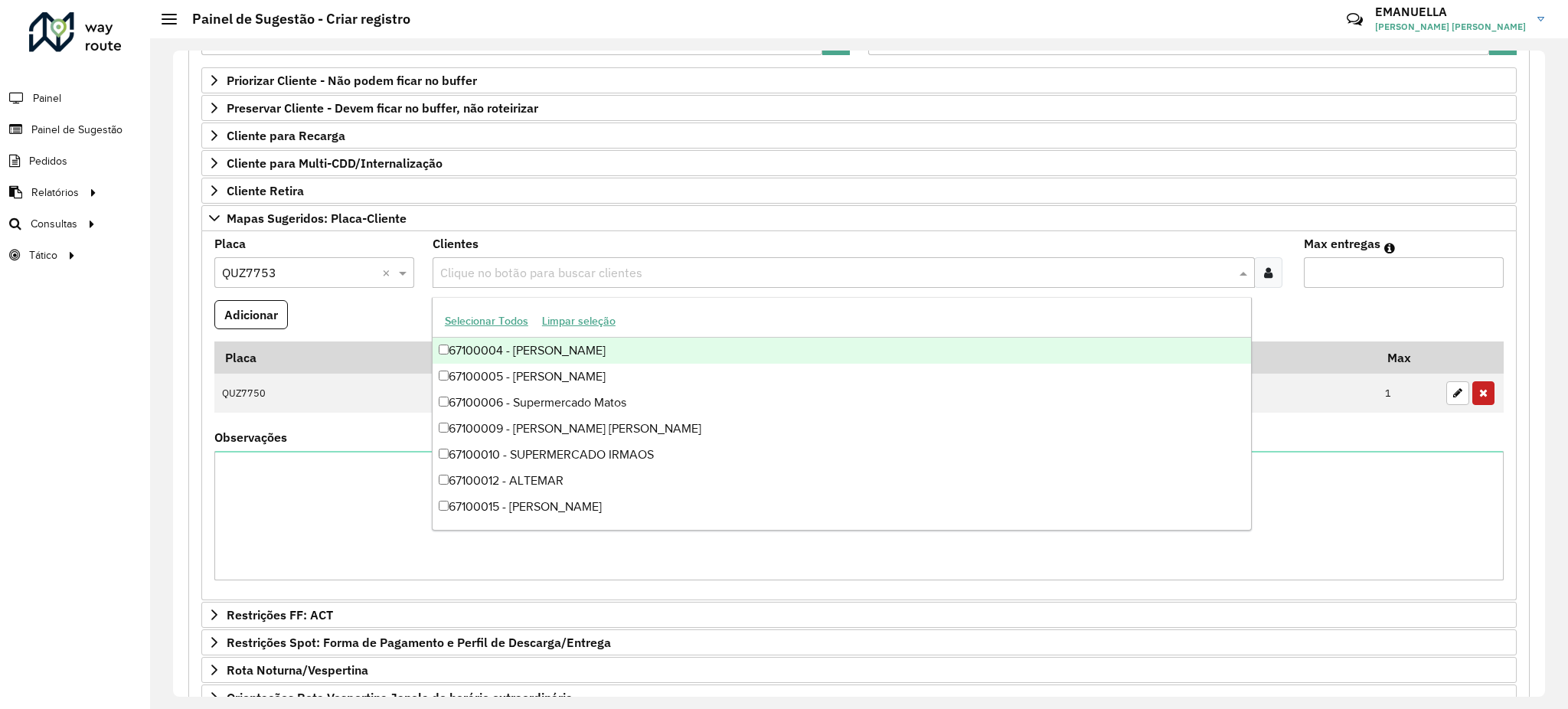
click at [511, 273] on input "text" at bounding box center [837, 274] width 800 height 18
paste input "*****"
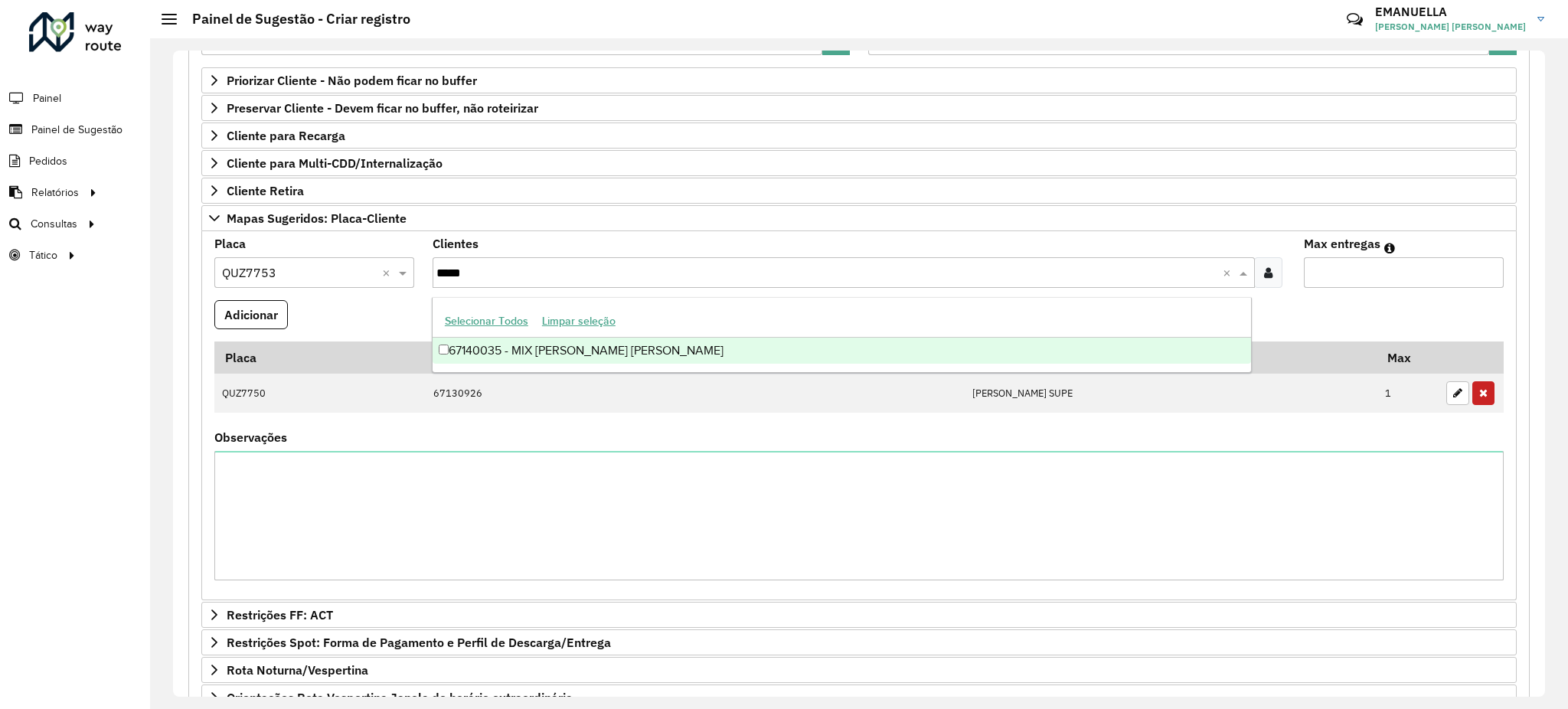
type input "*****"
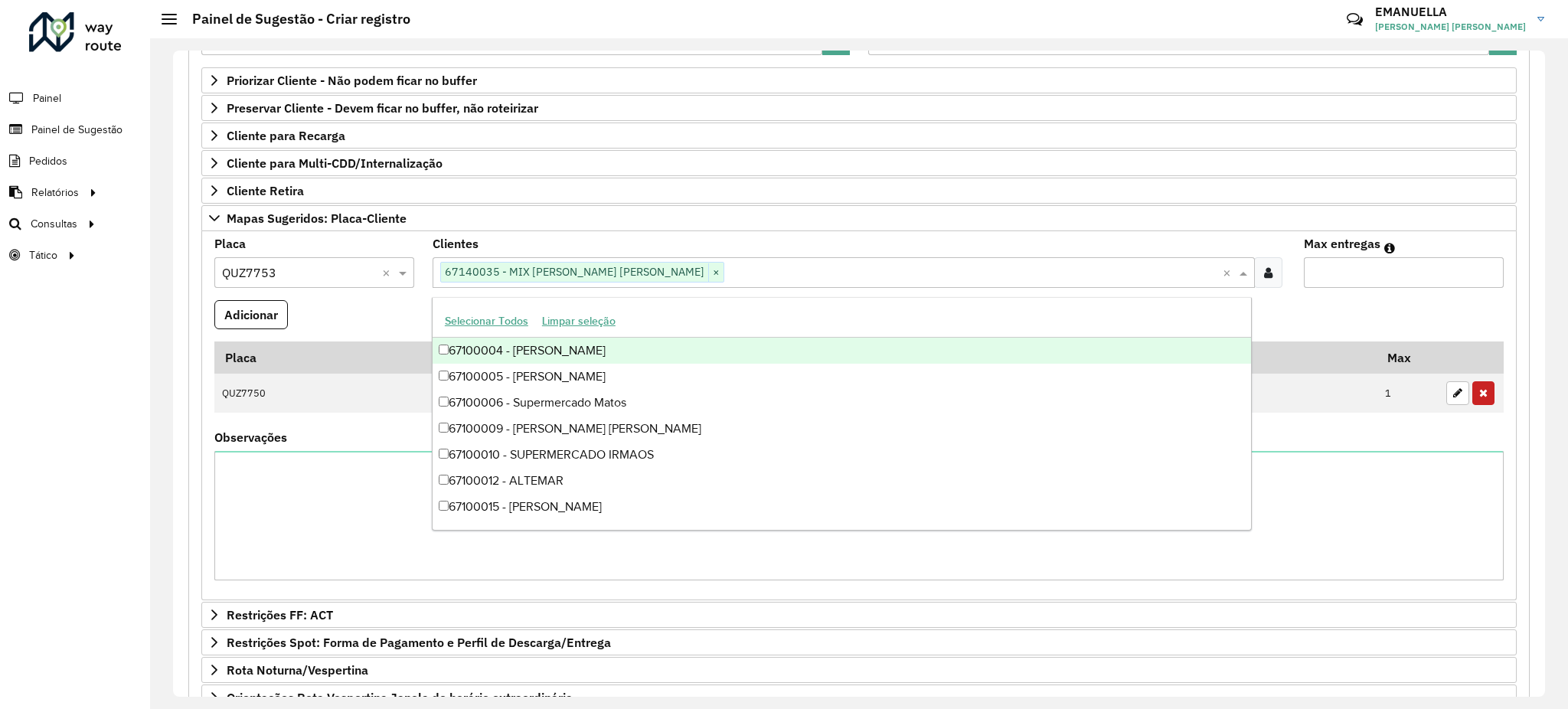
type input "*"
click at [1484, 268] on input "*" at bounding box center [1403, 272] width 200 height 31
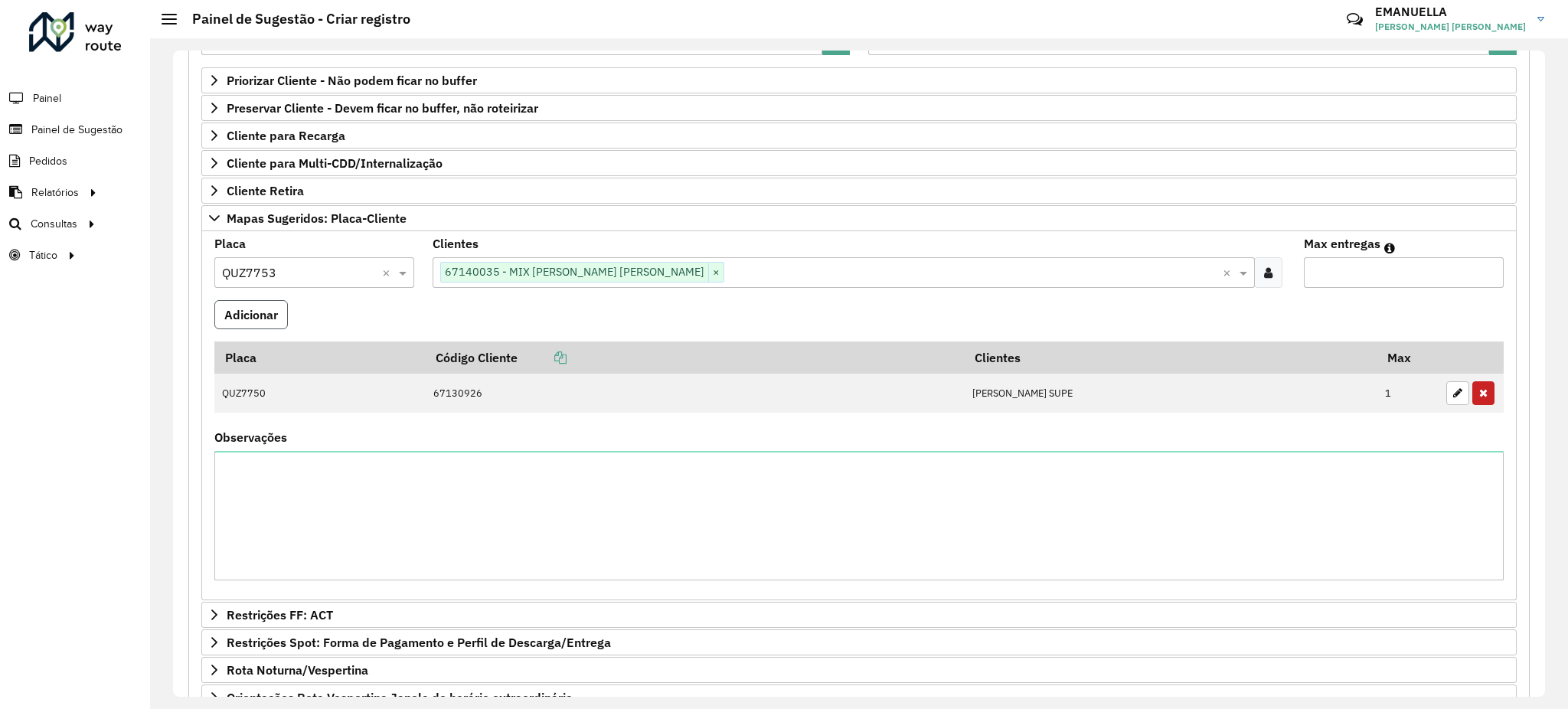
click at [247, 318] on button "Adicionar" at bounding box center [251, 315] width 74 height 29
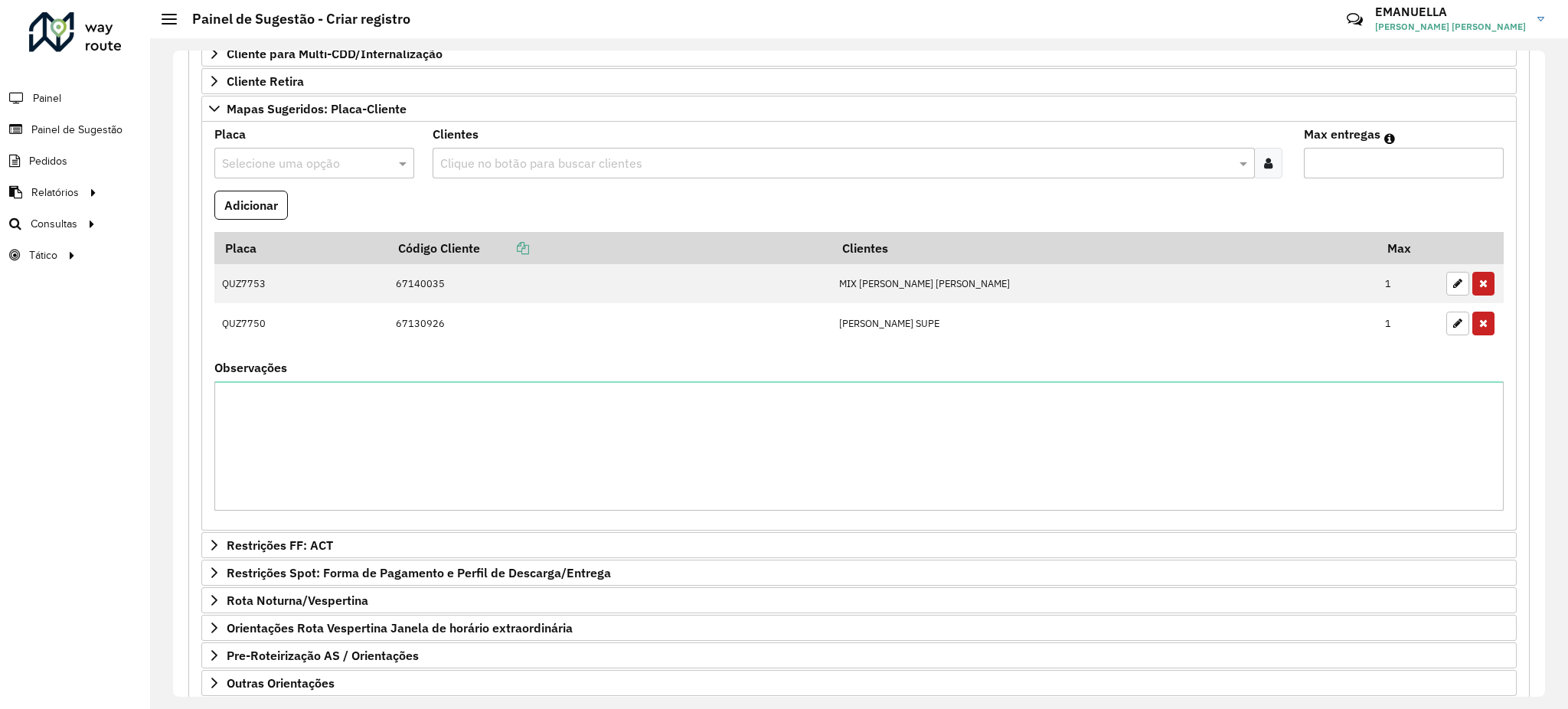
scroll to position [467, 0]
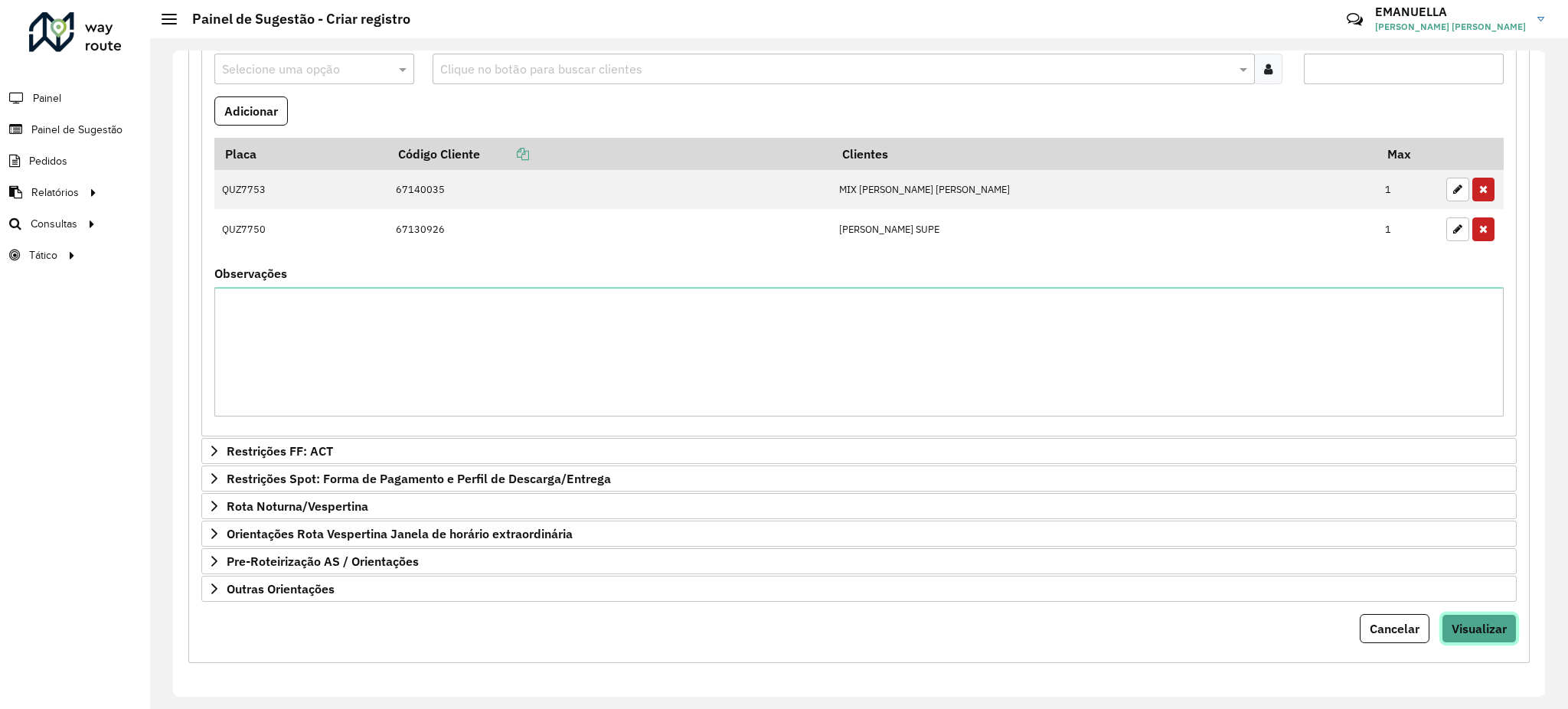
click at [1478, 623] on span "Visualizar" at bounding box center [1479, 629] width 55 height 15
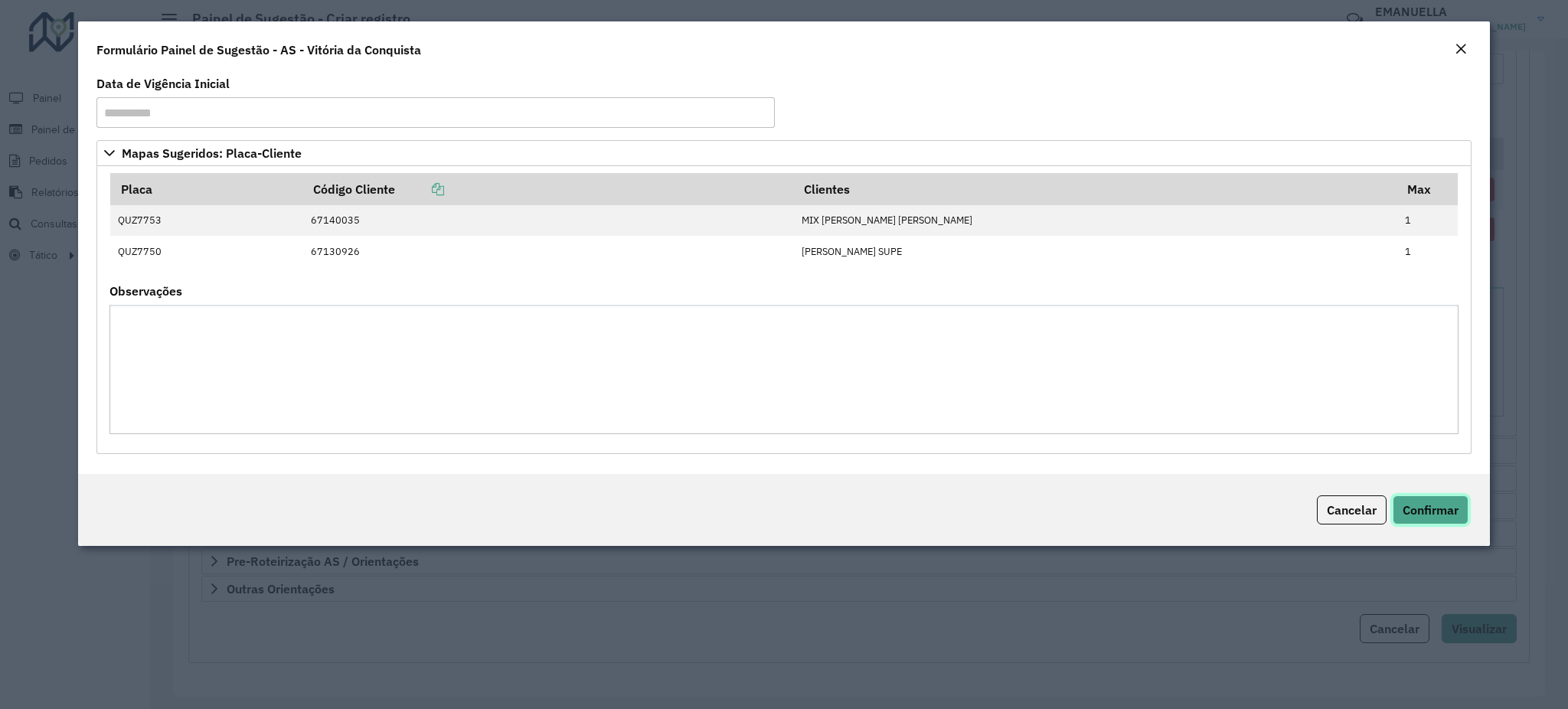
click at [1422, 518] on span "Confirmar" at bounding box center [1430, 510] width 56 height 15
